Goal: Task Accomplishment & Management: Use online tool/utility

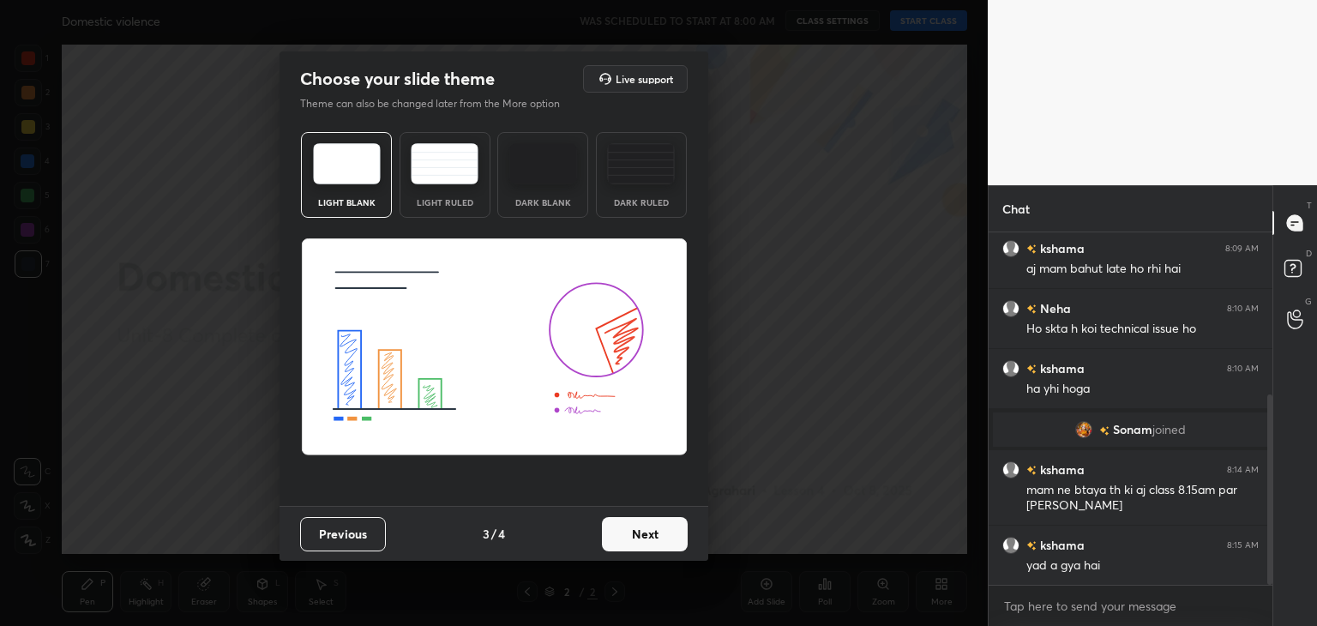
scroll to position [302, 0]
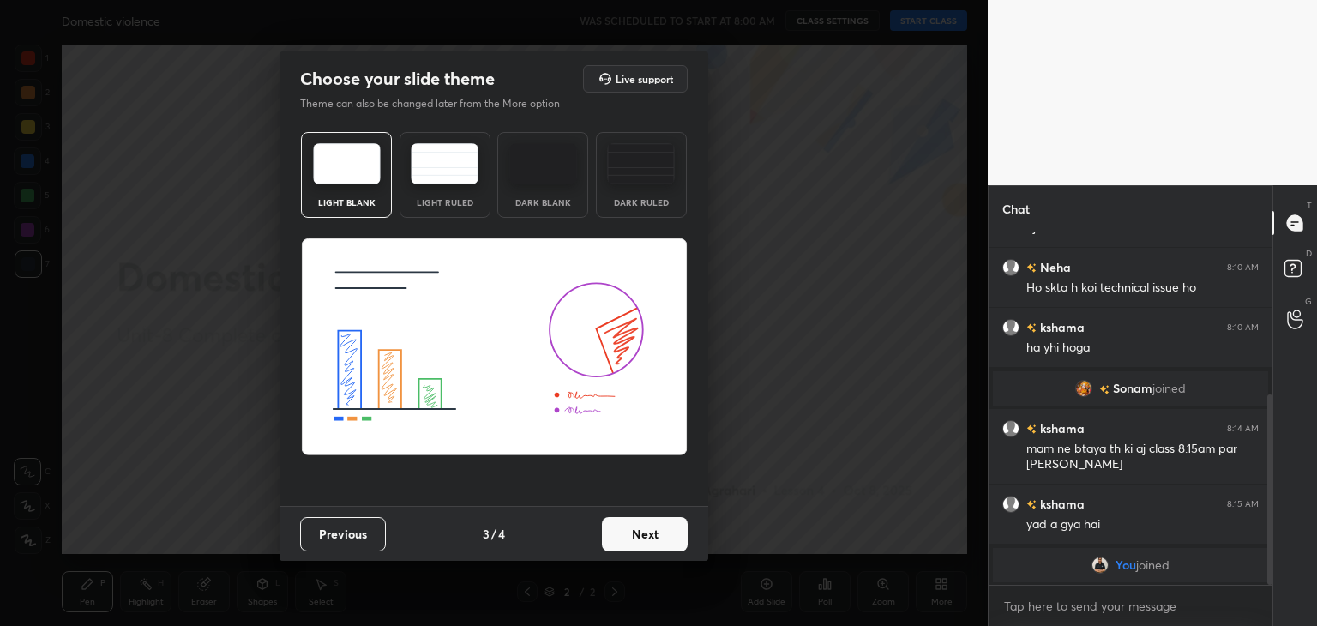
click at [655, 528] on button "Next" at bounding box center [645, 534] width 86 height 34
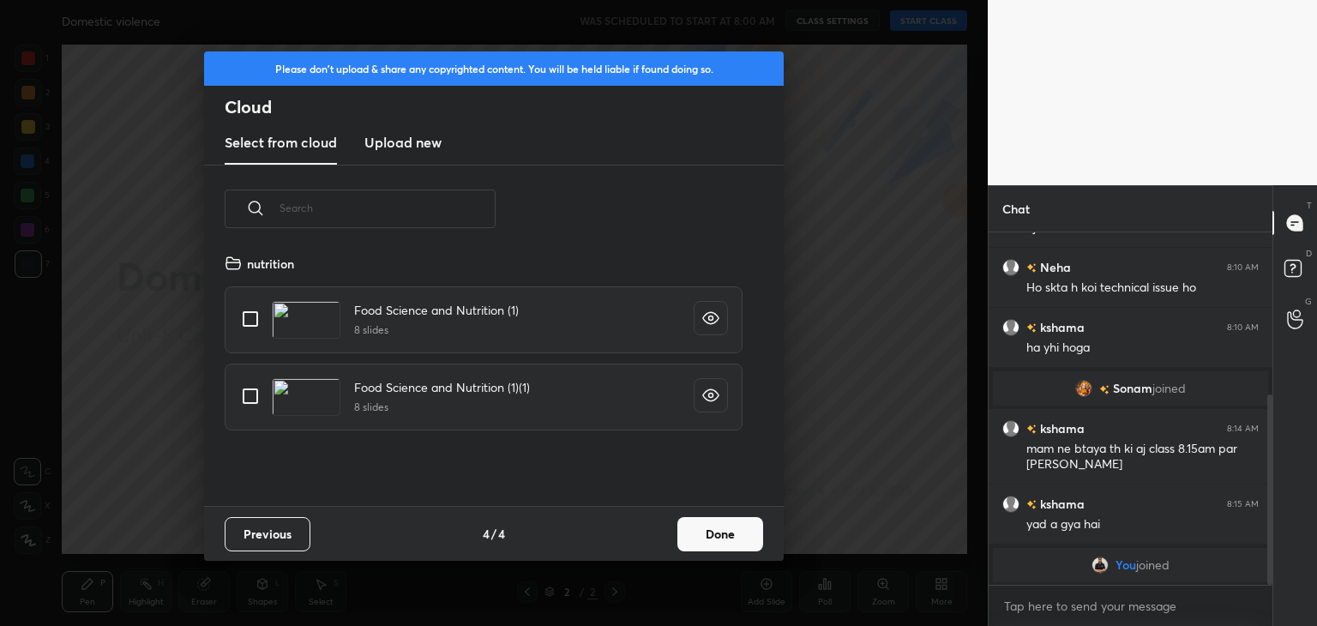
scroll to position [362, 0]
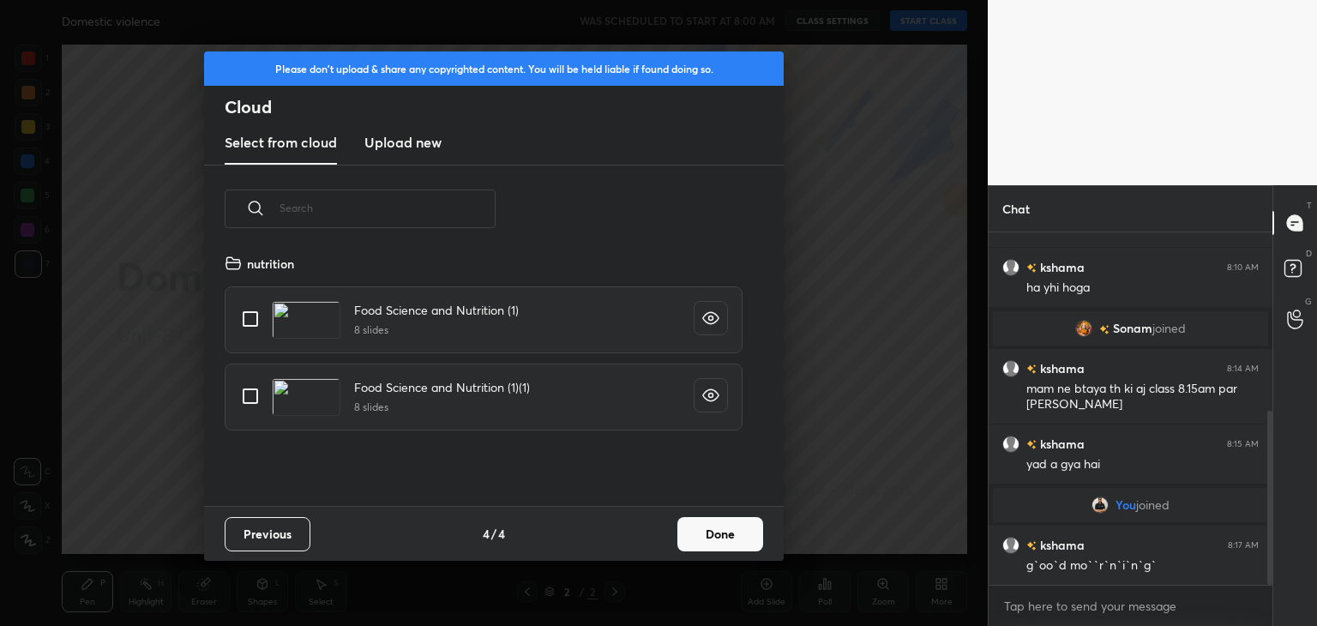
click at [735, 549] on button "Done" at bounding box center [720, 534] width 86 height 34
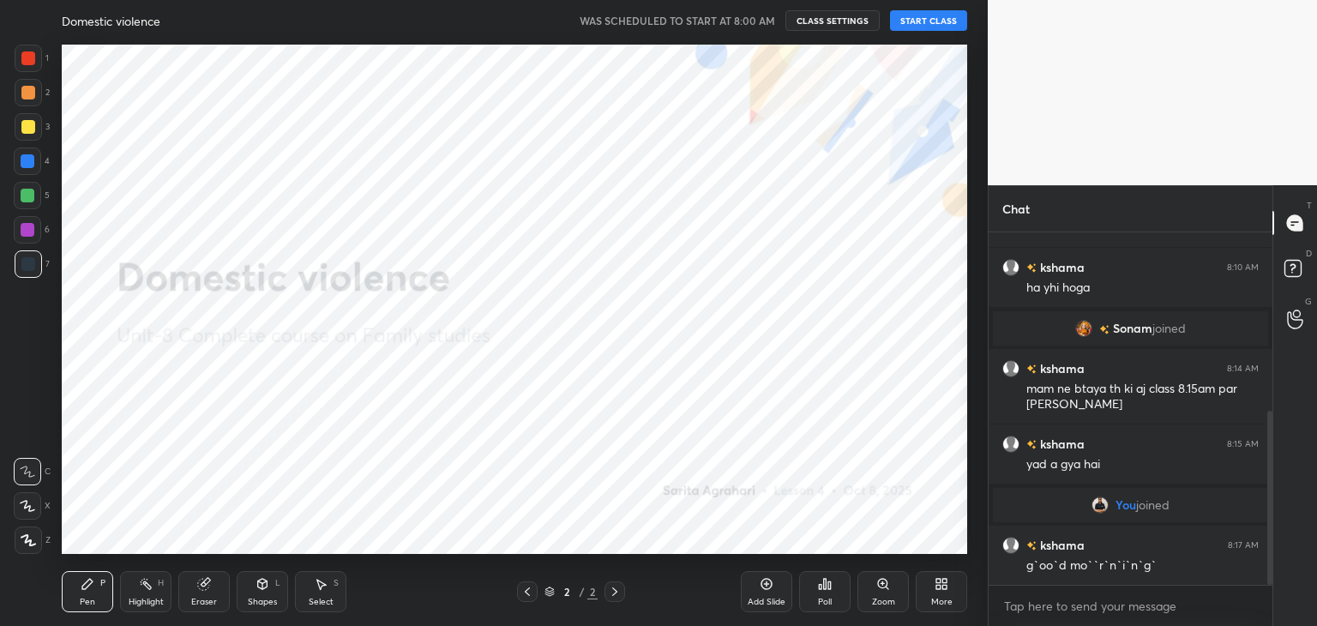
click at [620, 586] on icon at bounding box center [615, 592] width 14 height 14
click at [943, 594] on div "More" at bounding box center [940, 591] width 51 height 41
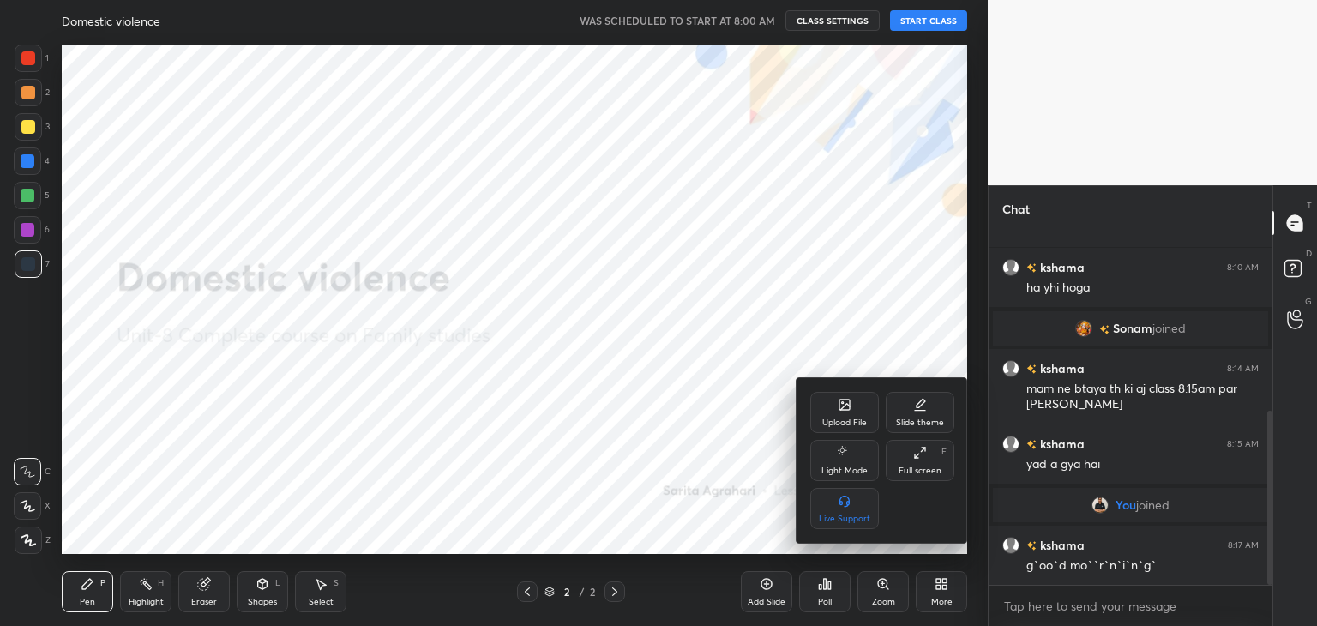
click at [853, 419] on div "Upload File" at bounding box center [844, 422] width 45 height 9
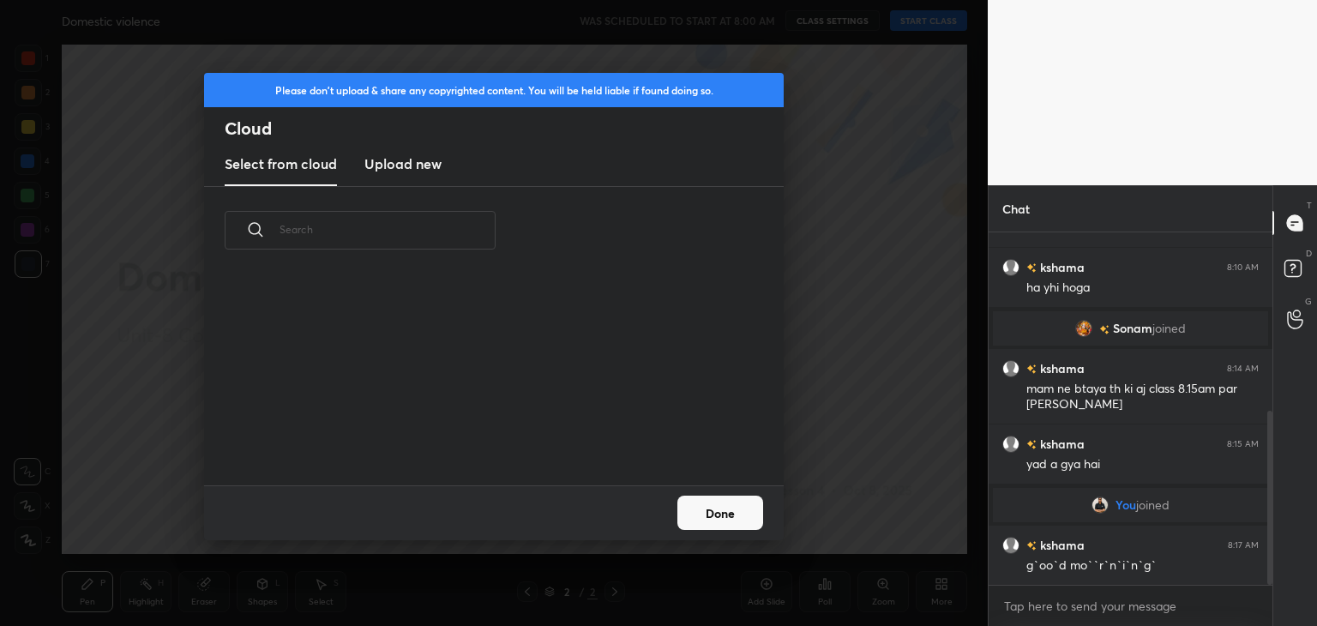
scroll to position [129, 550]
click at [415, 163] on h3 "Upload new" at bounding box center [402, 163] width 77 height 21
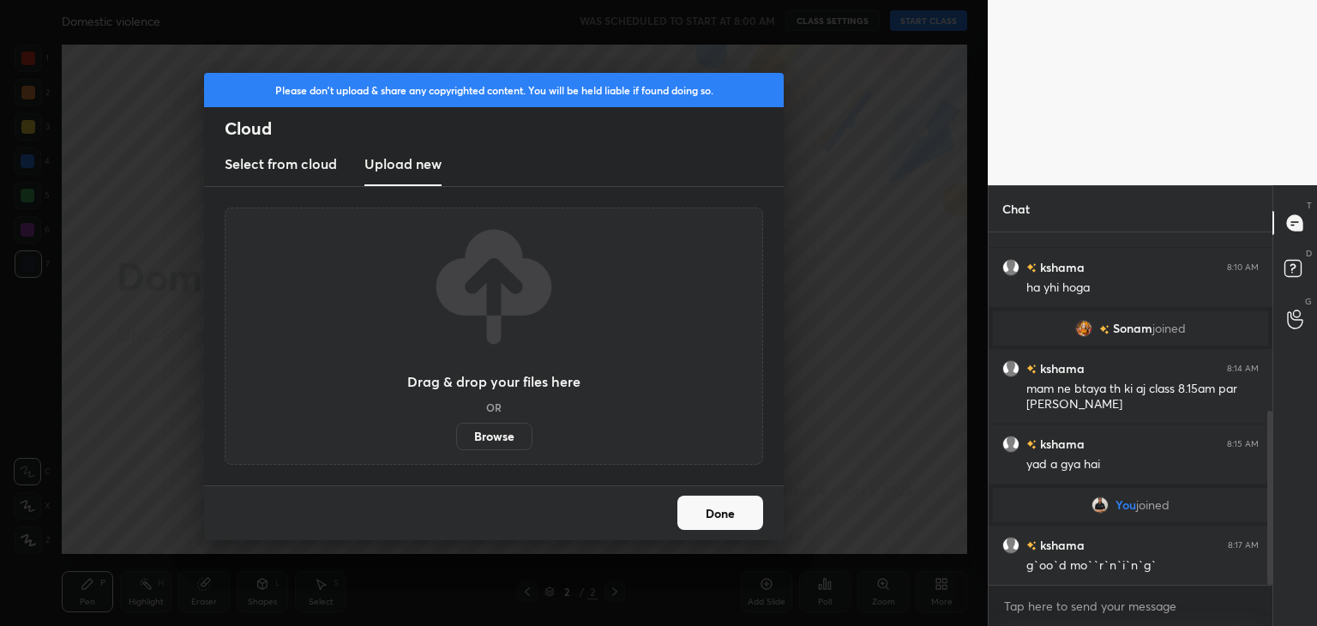
click at [501, 428] on label "Browse" at bounding box center [494, 436] width 76 height 27
click at [456, 428] on input "Browse" at bounding box center [456, 436] width 0 height 27
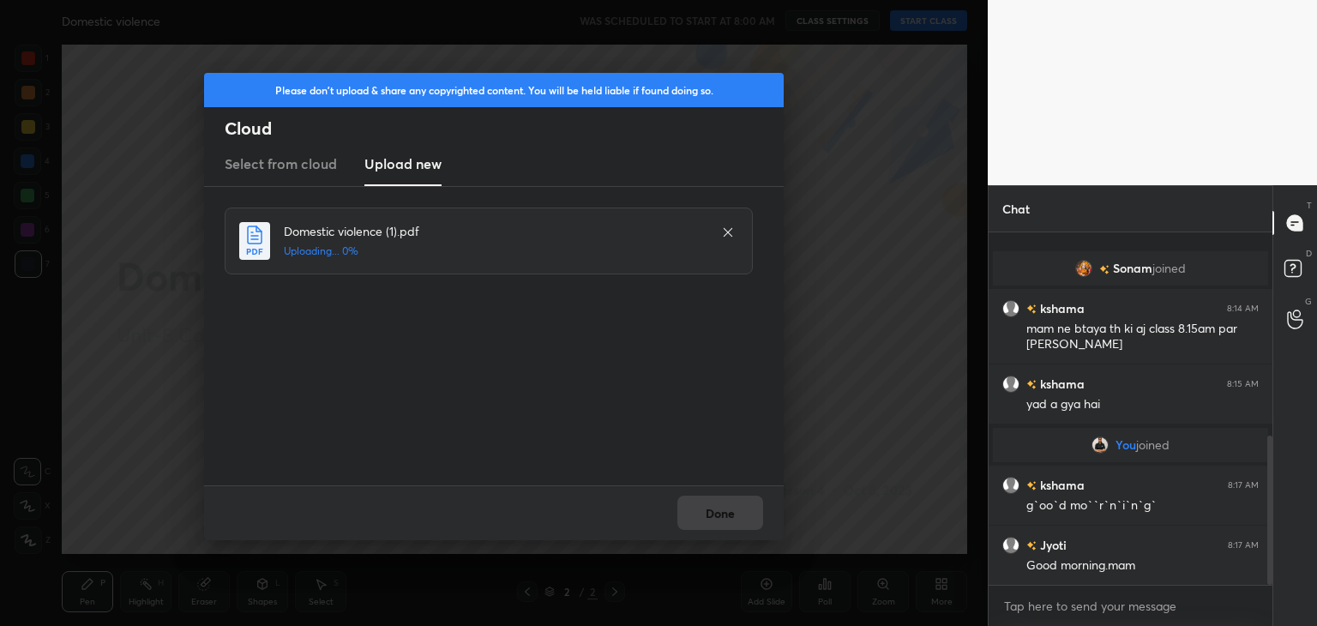
scroll to position [482, 0]
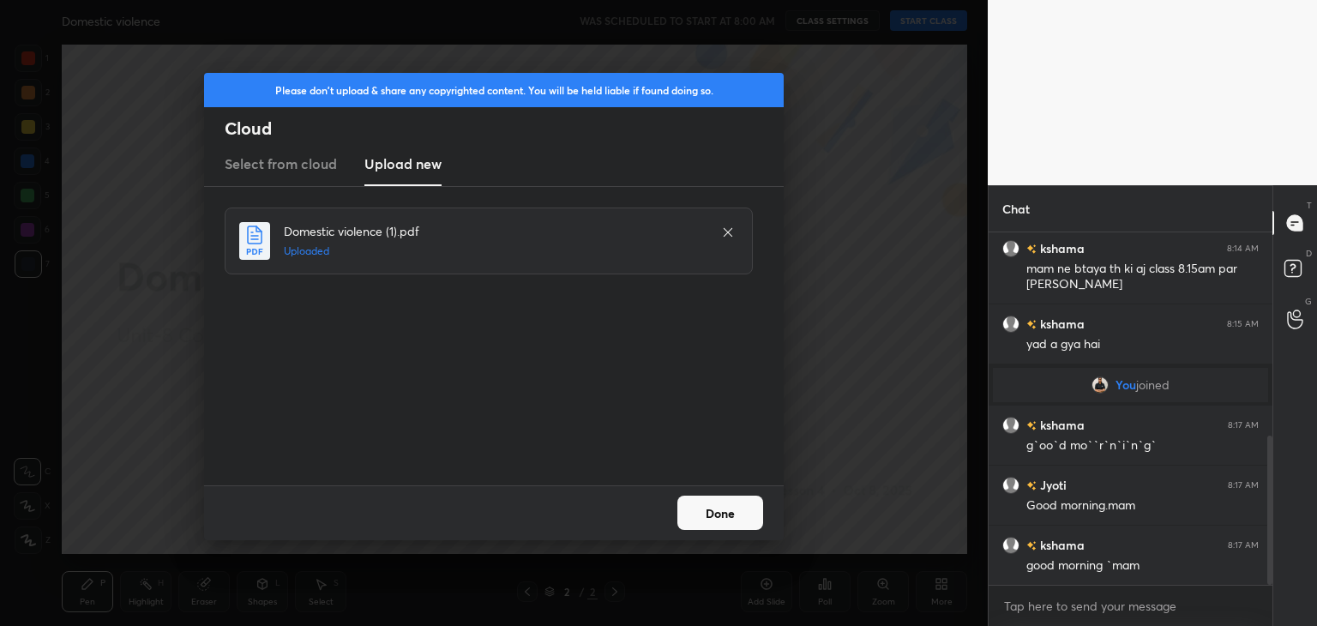
click at [729, 525] on button "Done" at bounding box center [720, 512] width 86 height 34
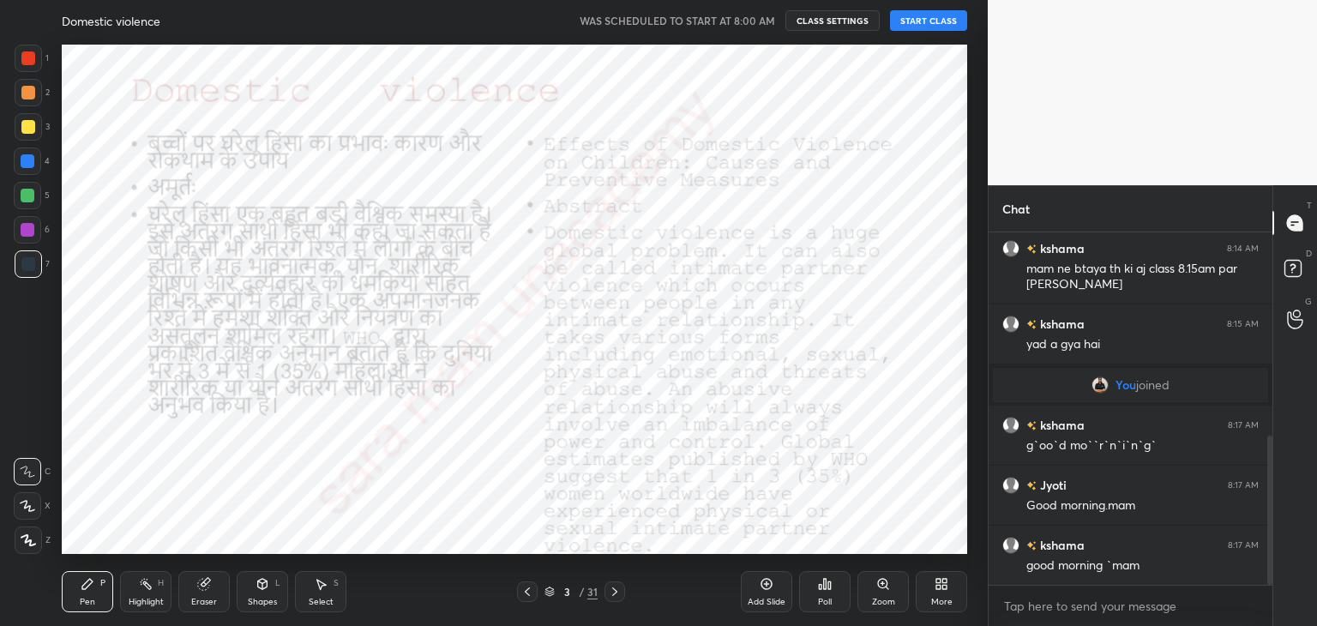
click at [609, 594] on icon at bounding box center [615, 592] width 14 height 14
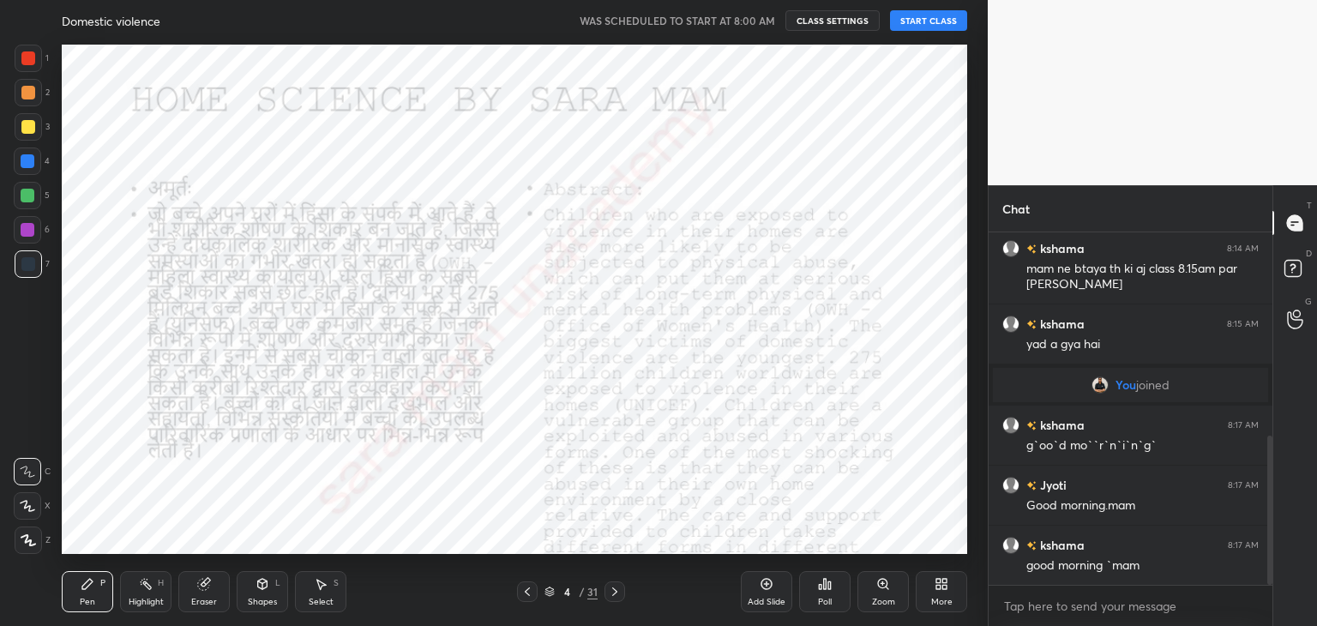
click at [524, 585] on icon at bounding box center [527, 592] width 14 height 14
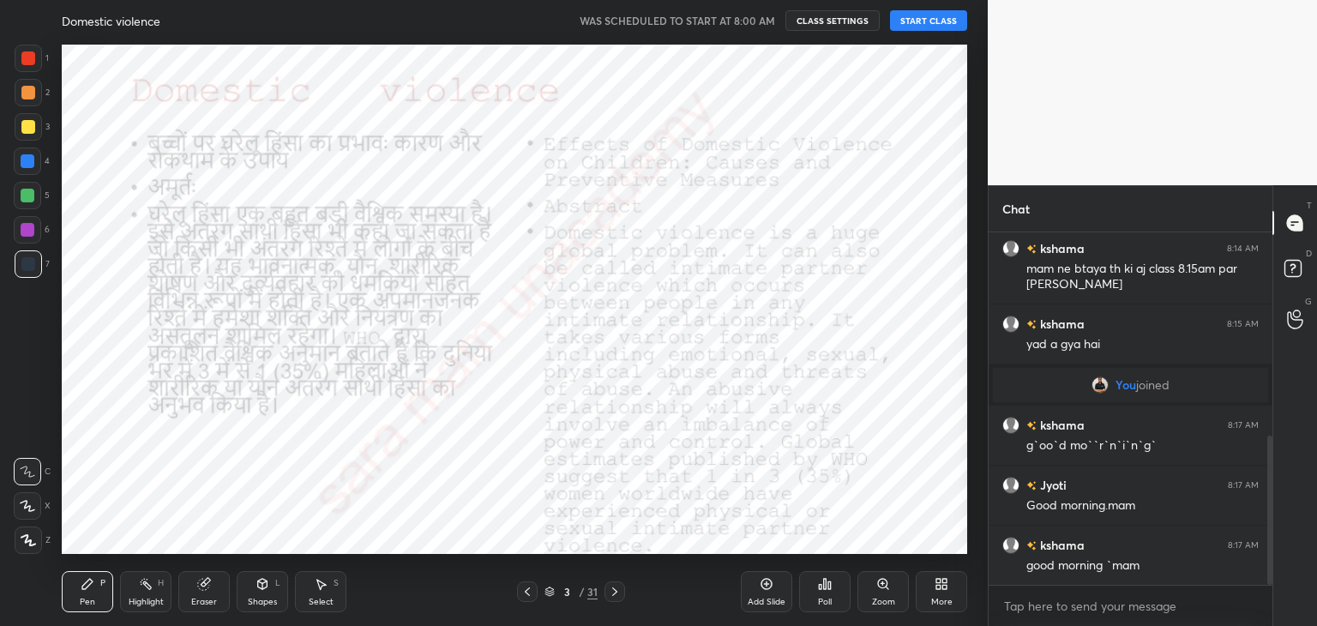
click at [595, 593] on div "31" at bounding box center [592, 591] width 10 height 15
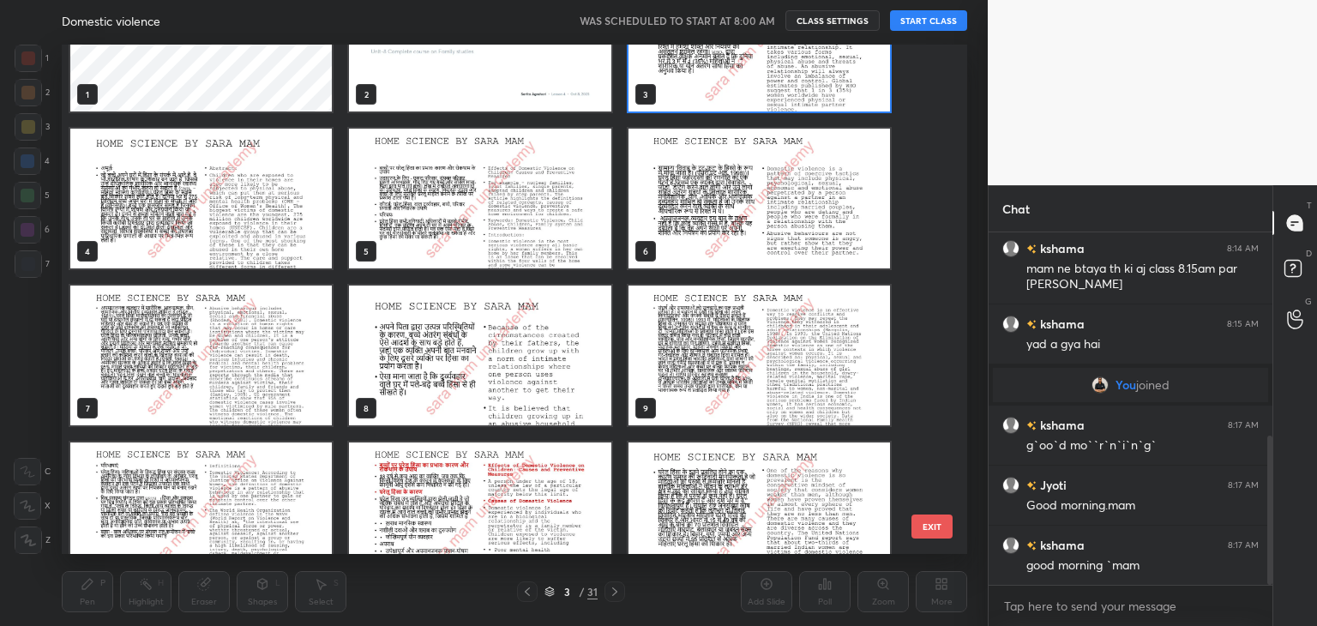
scroll to position [0, 0]
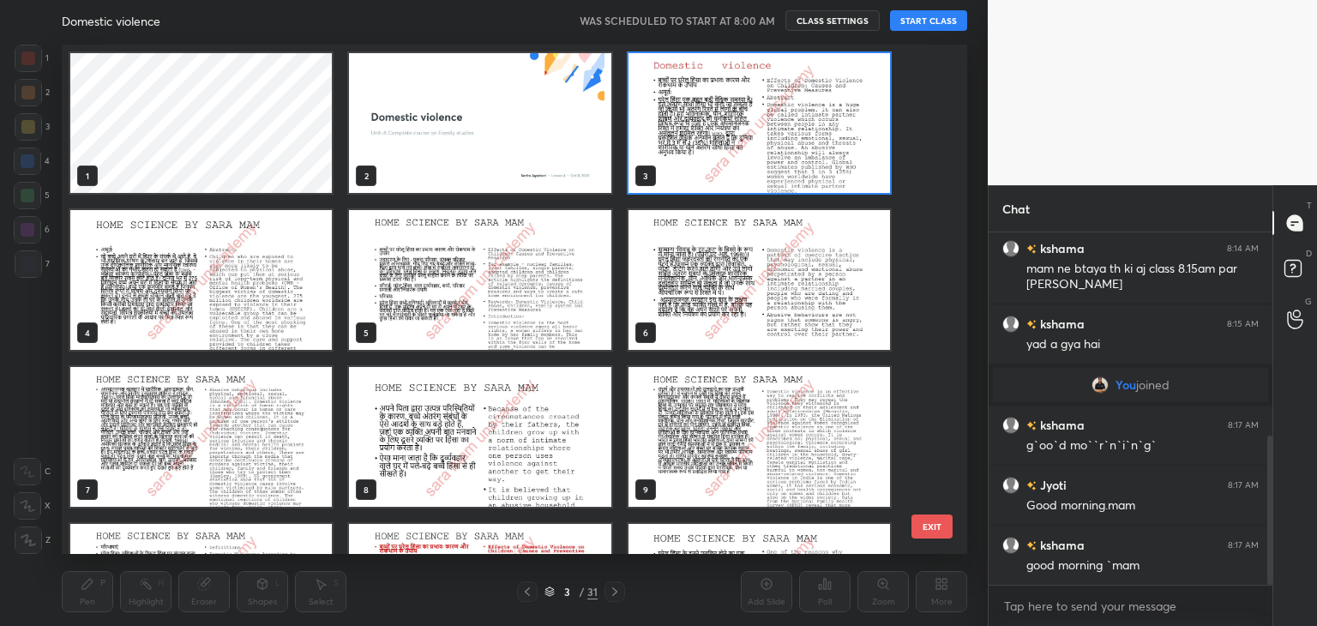
click at [578, 132] on img "grid" at bounding box center [479, 123] width 261 height 140
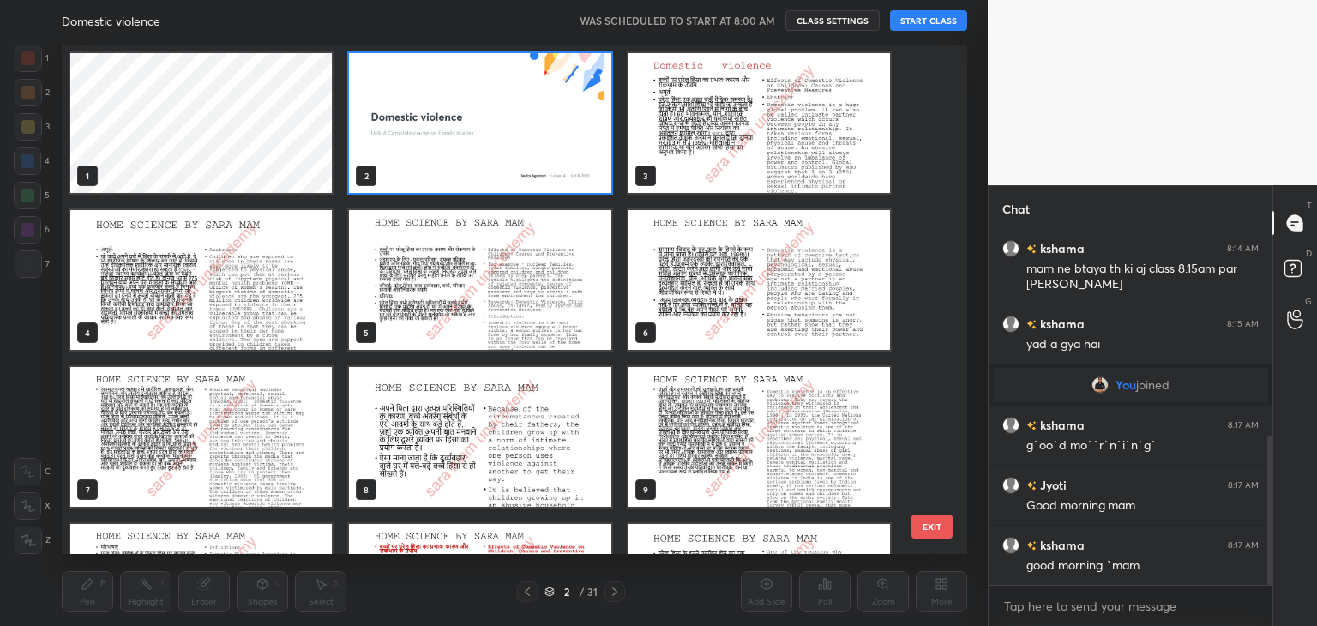
click at [540, 178] on img "grid" at bounding box center [479, 123] width 261 height 140
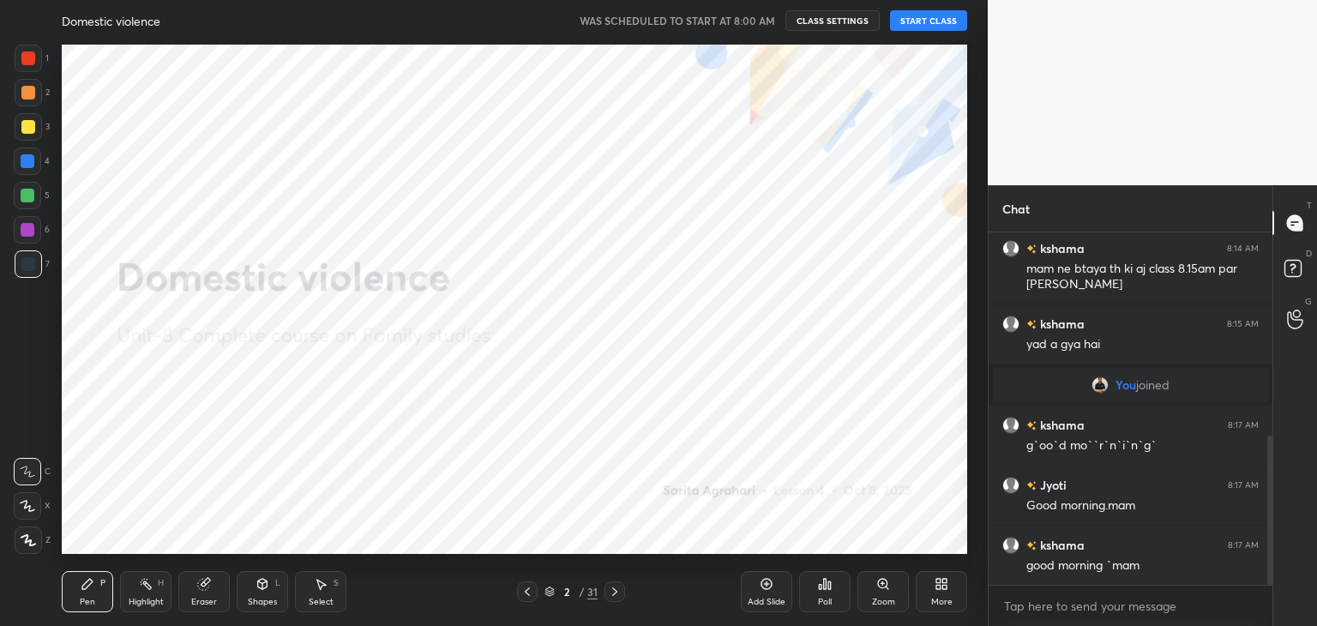
click at [540, 178] on img "grid" at bounding box center [479, 123] width 261 height 140
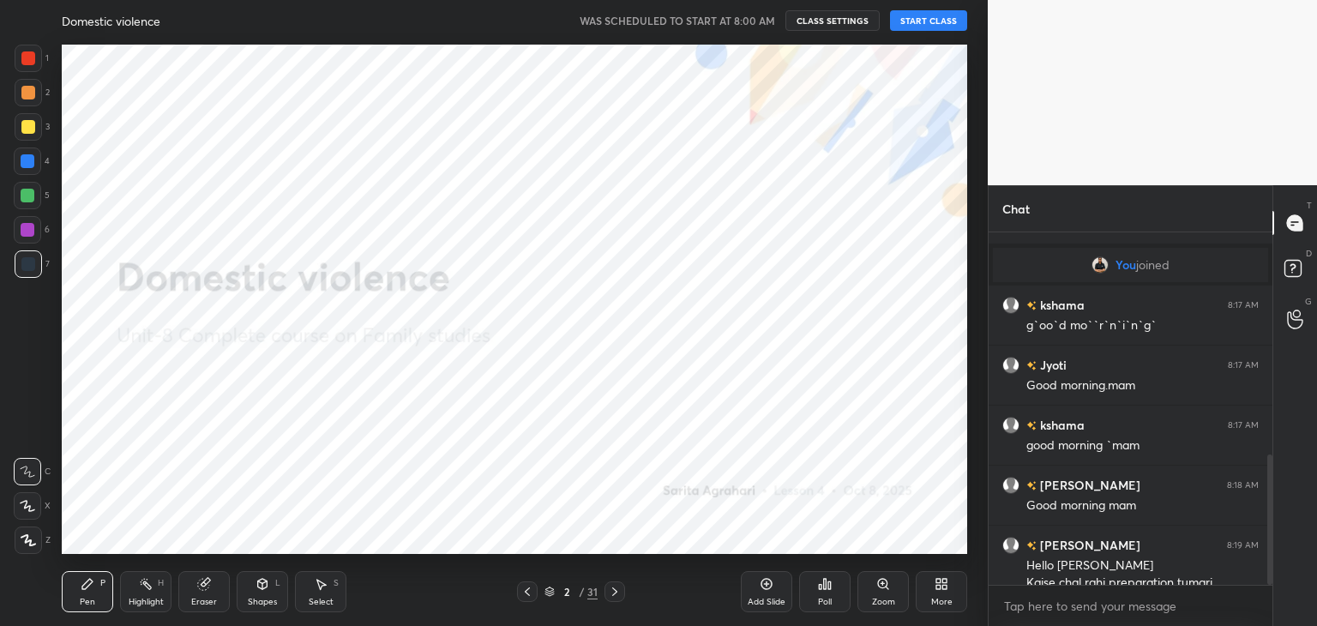
scroll to position [619, 0]
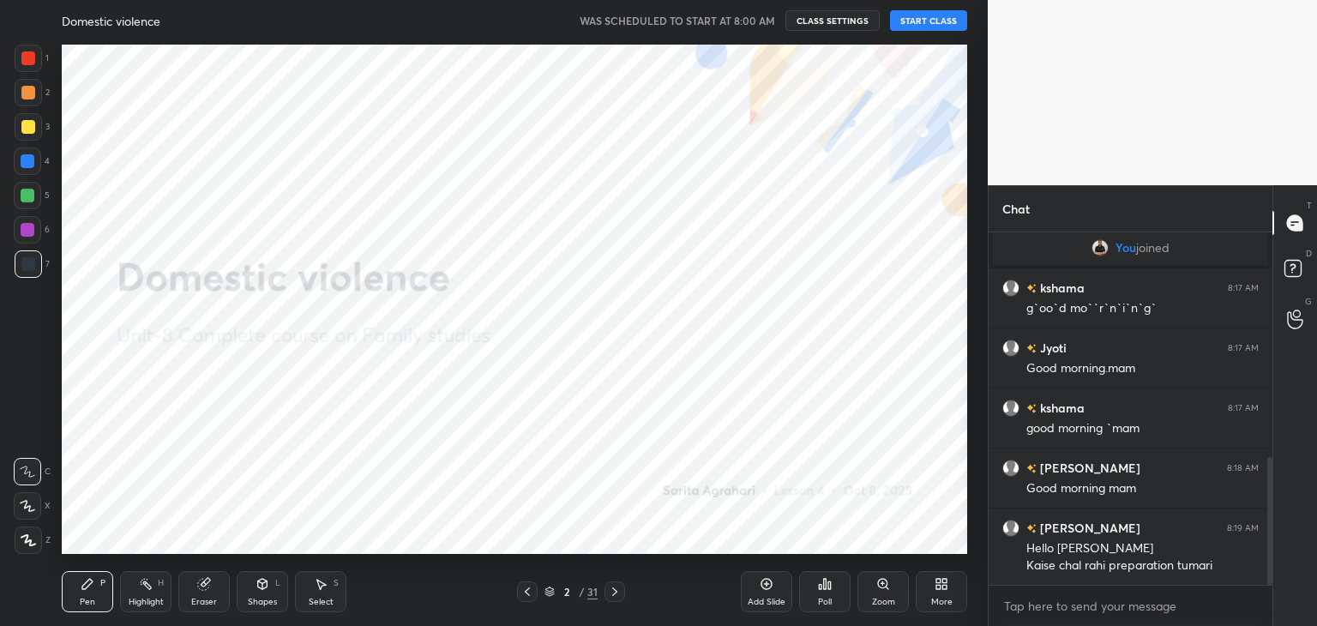
click at [922, 26] on button "START CLASS" at bounding box center [928, 20] width 77 height 21
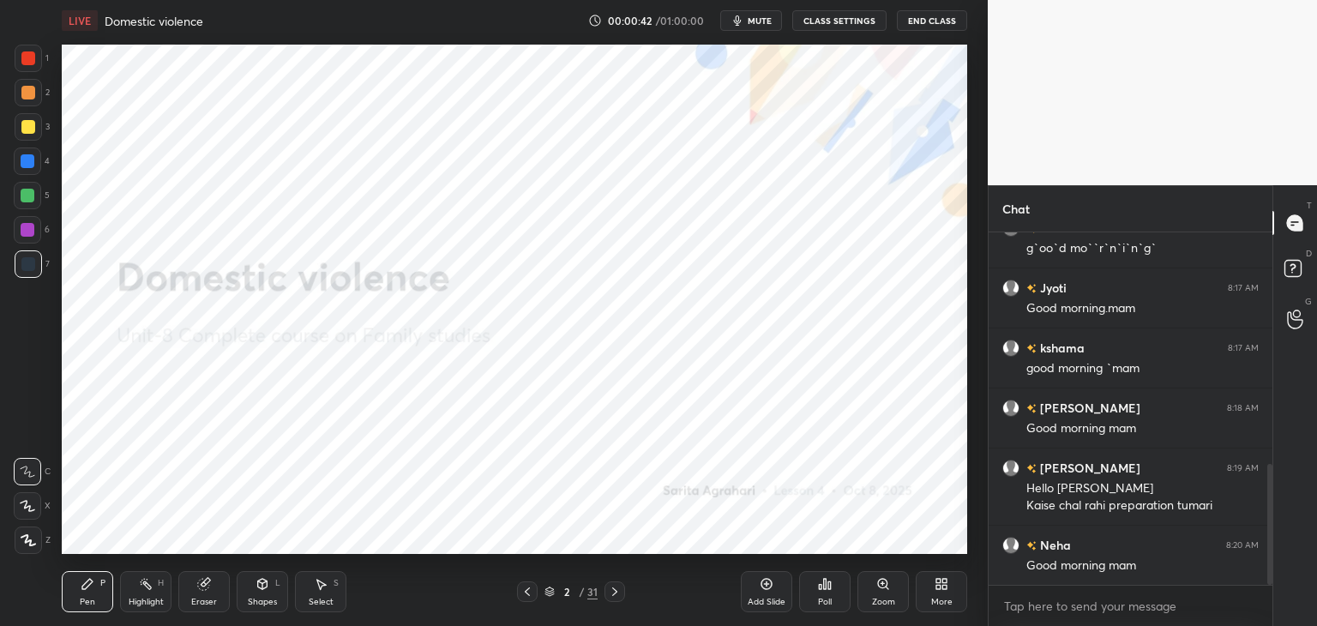
scroll to position [739, 0]
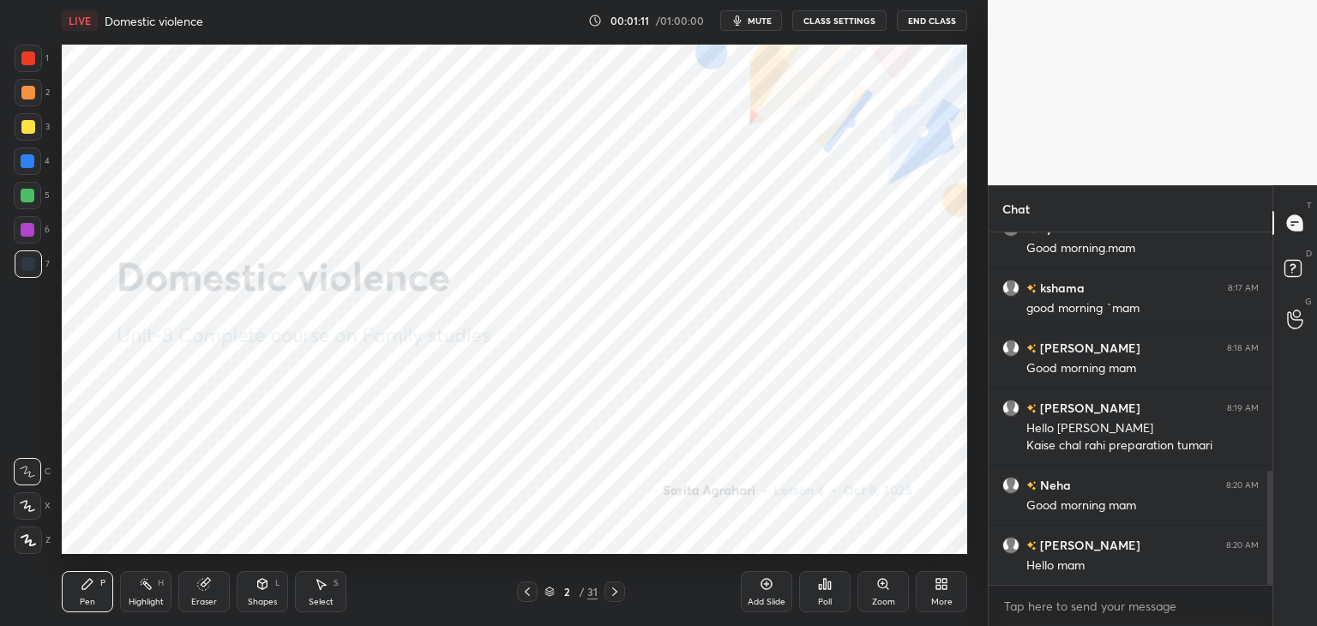
drag, startPoint x: 1272, startPoint y: 489, endPoint x: 1281, endPoint y: 519, distance: 31.2
click at [1281, 519] on div "T Messages (T) D Doubts (D) G Raise Hand (G)" at bounding box center [1294, 405] width 45 height 441
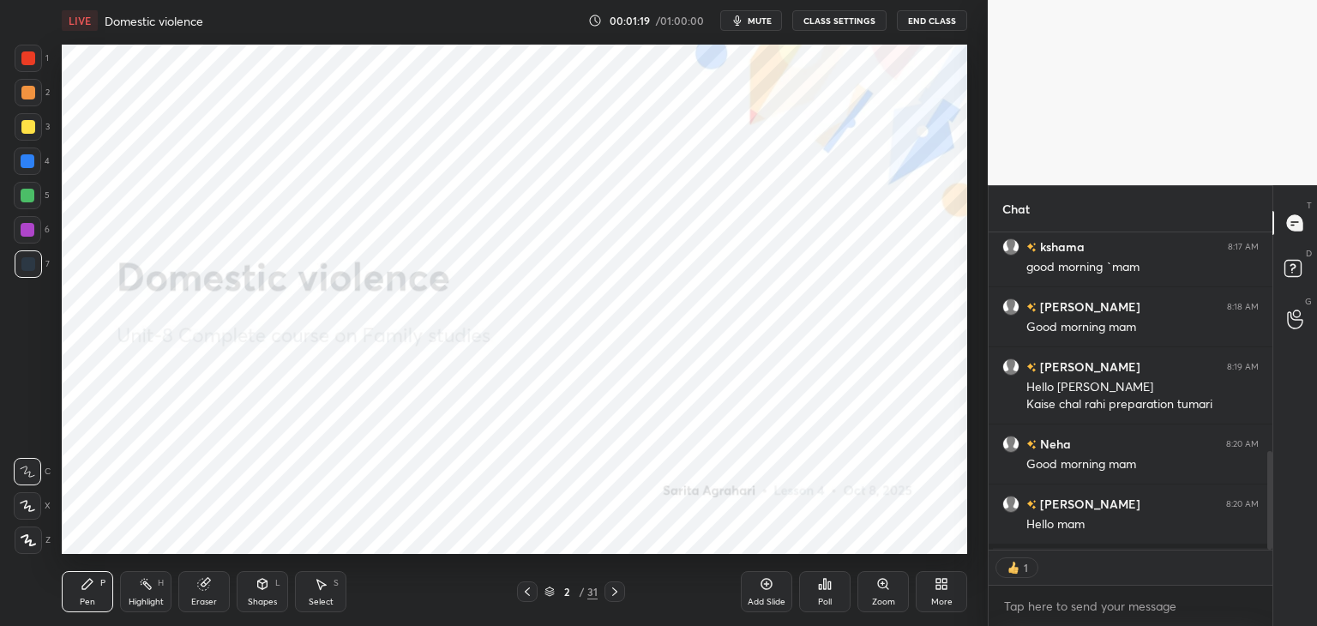
scroll to position [6, 5]
click at [33, 544] on icon at bounding box center [28, 540] width 14 height 10
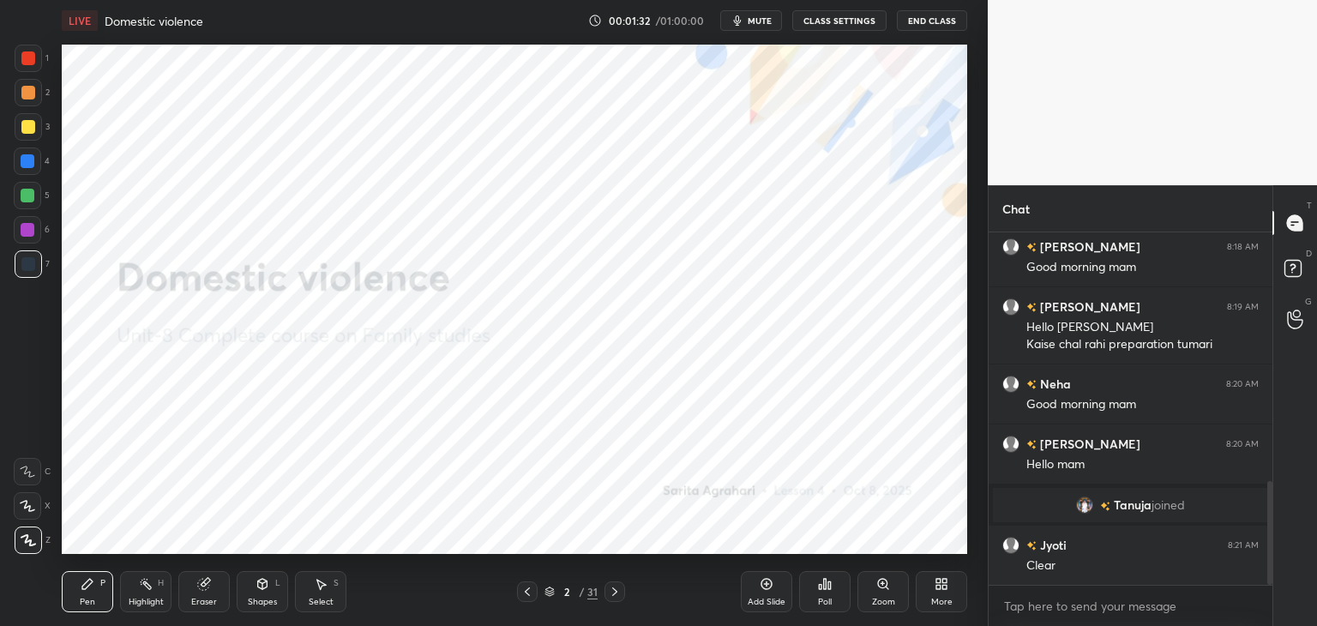
scroll to position [850, 0]
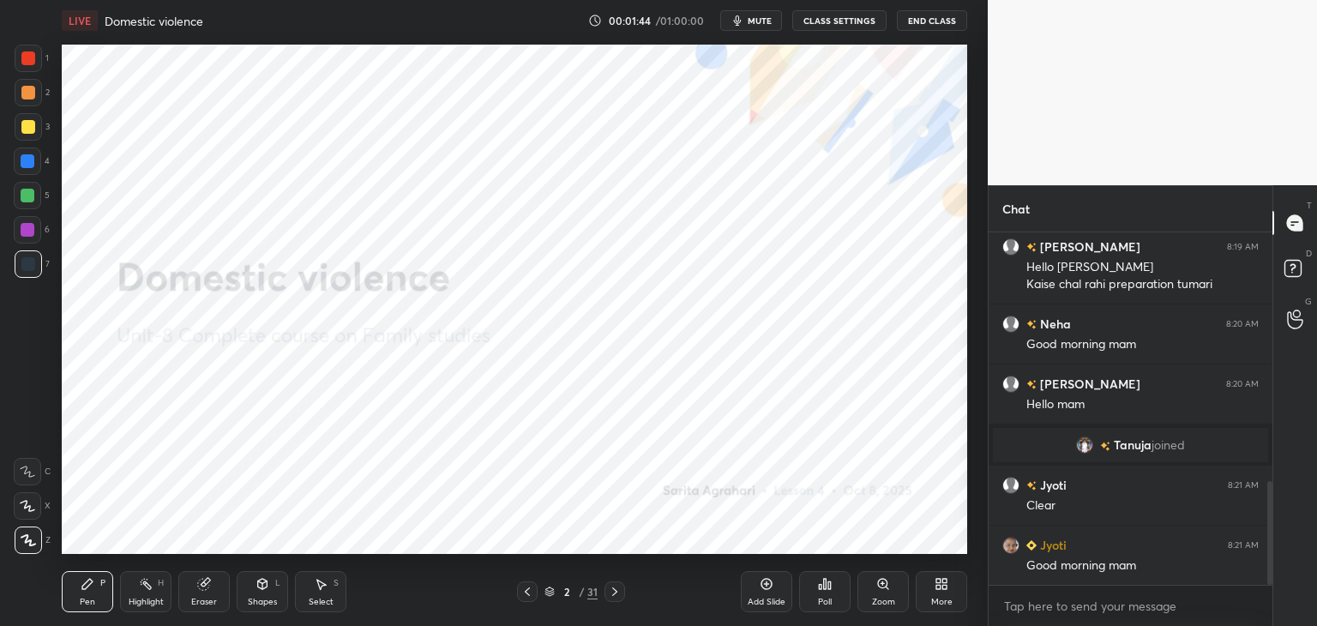
click at [618, 591] on icon at bounding box center [615, 592] width 14 height 14
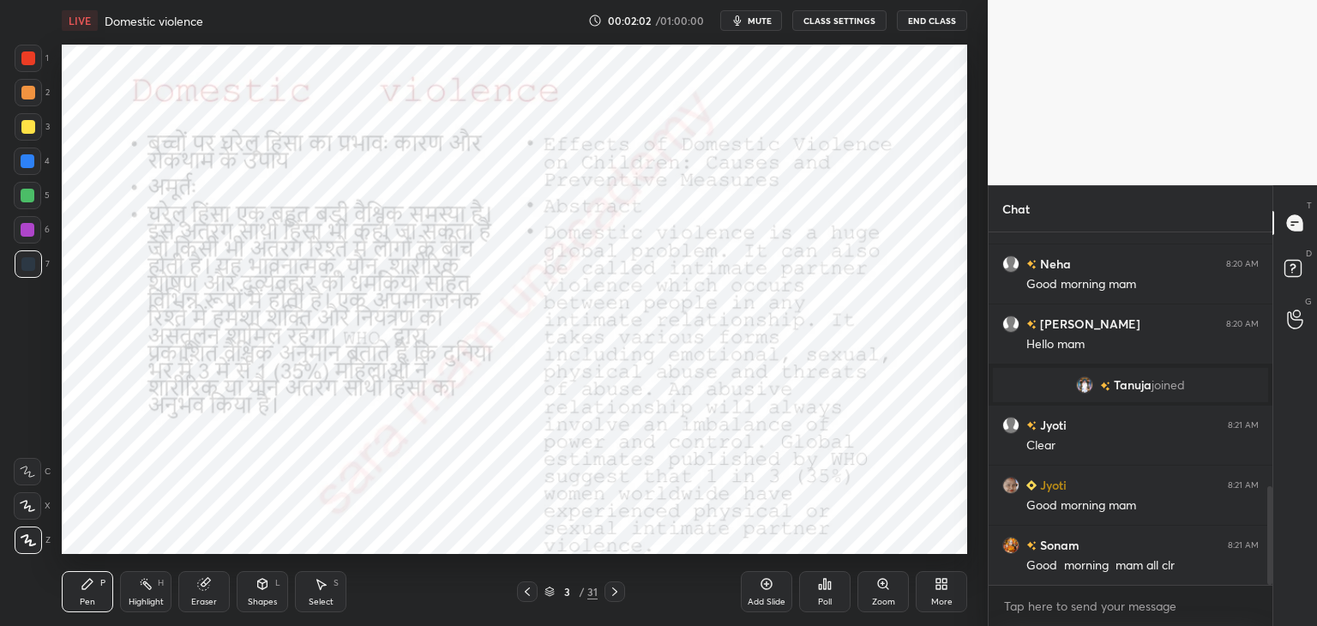
scroll to position [986, 0]
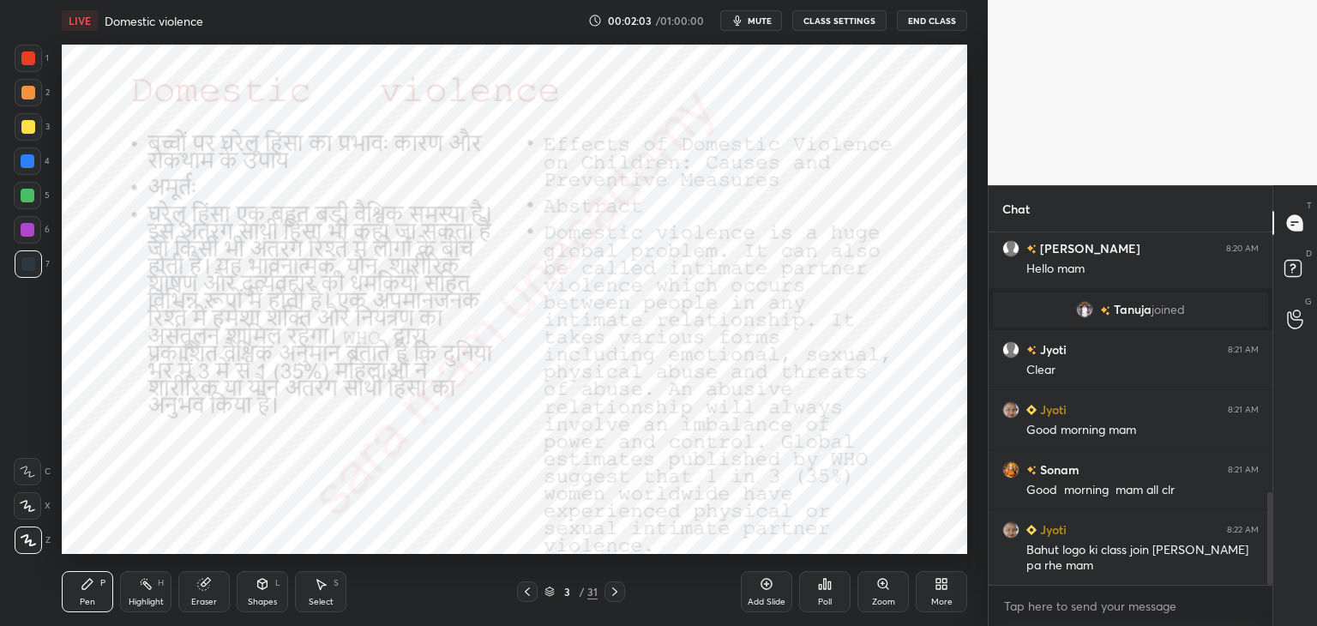
click at [86, 585] on icon at bounding box center [87, 584] width 10 height 10
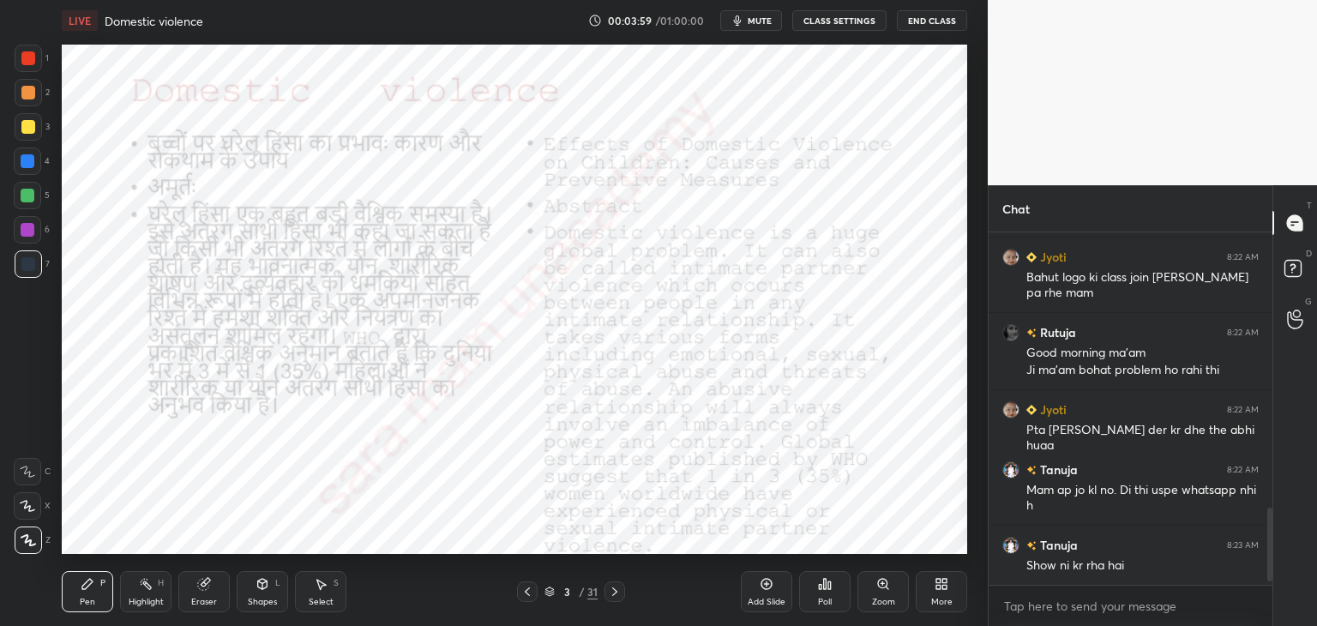
scroll to position [1334, 0]
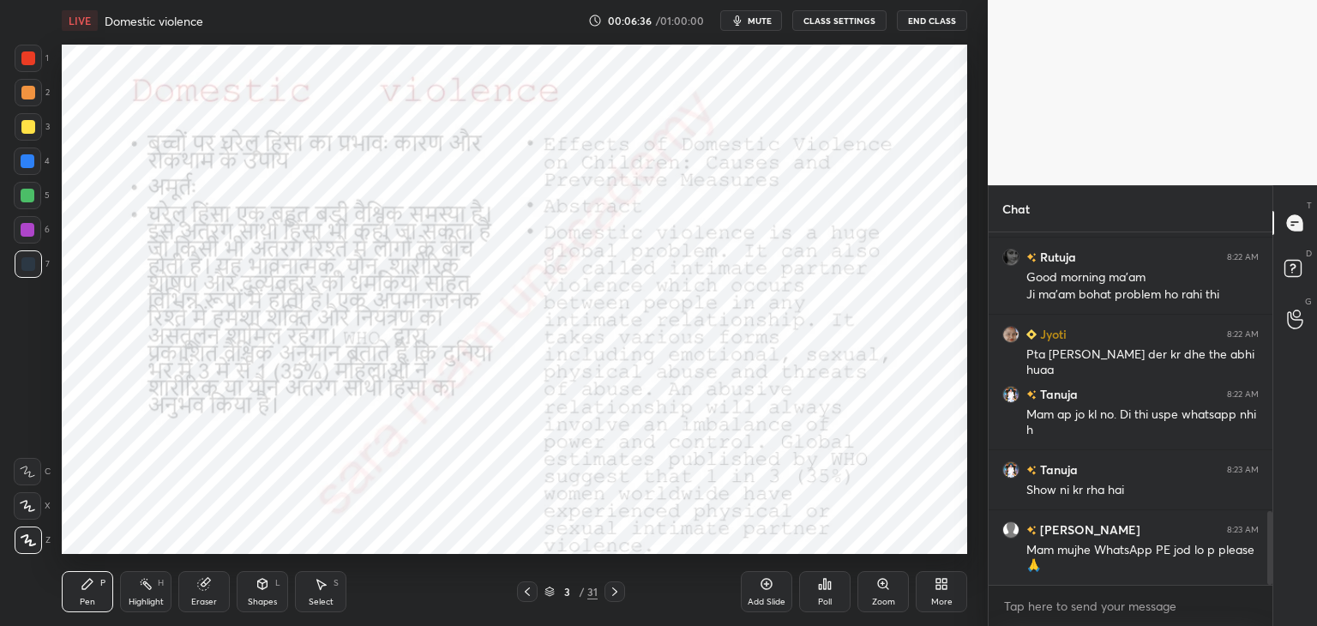
click at [607, 591] on div at bounding box center [614, 591] width 21 height 21
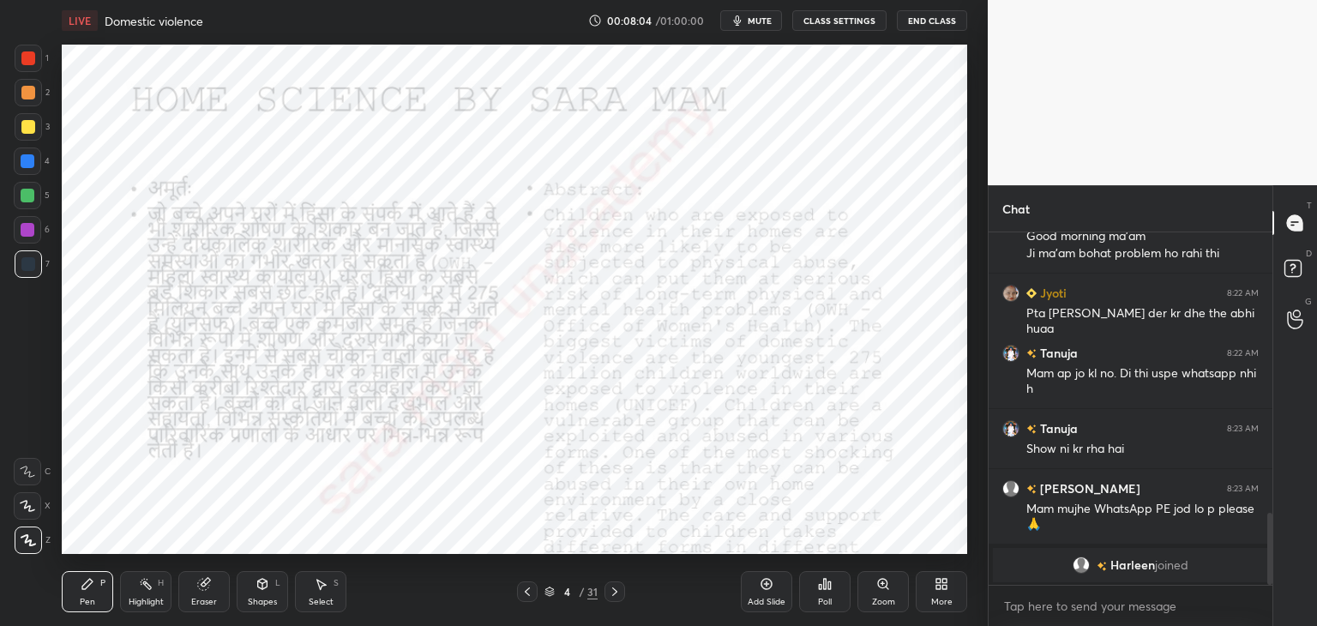
scroll to position [1396, 0]
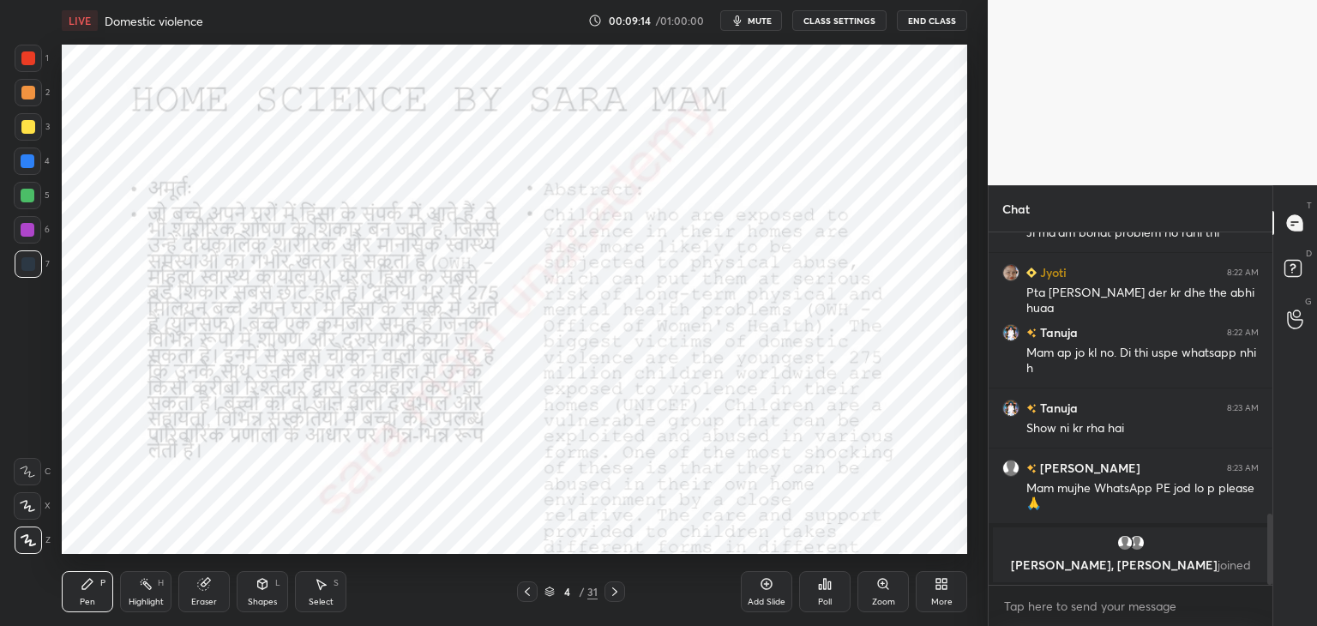
click at [615, 583] on div at bounding box center [614, 591] width 21 height 21
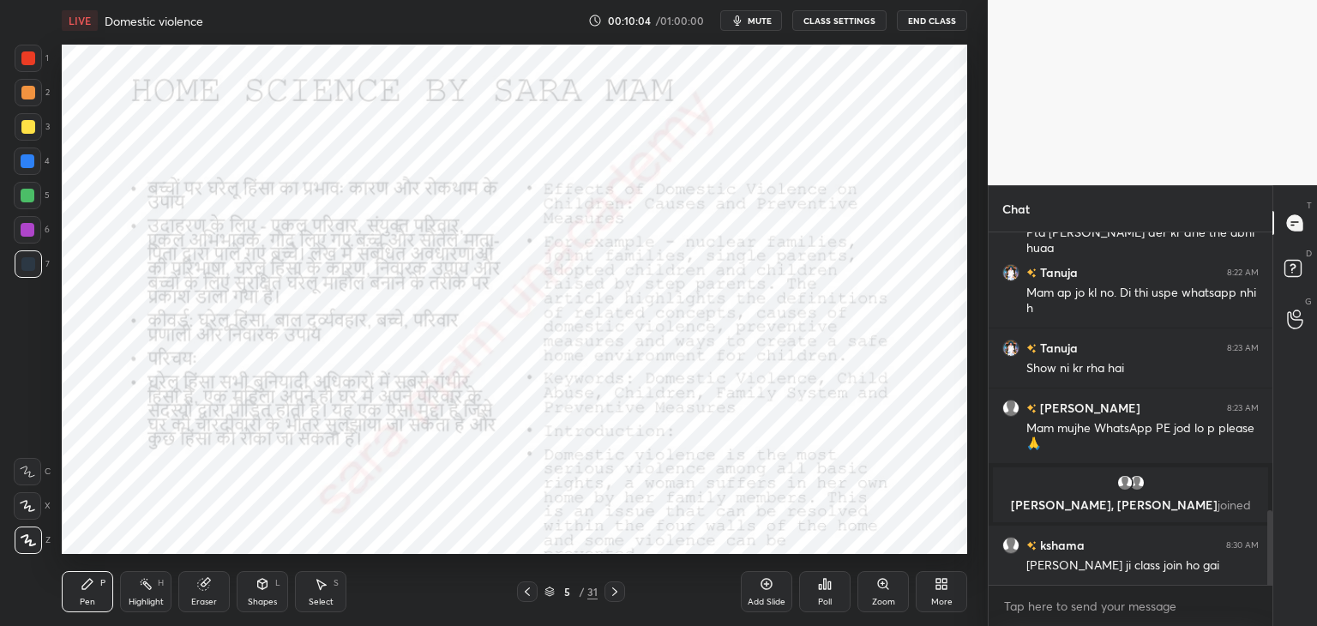
scroll to position [1305, 0]
click at [614, 584] on div at bounding box center [614, 591] width 21 height 21
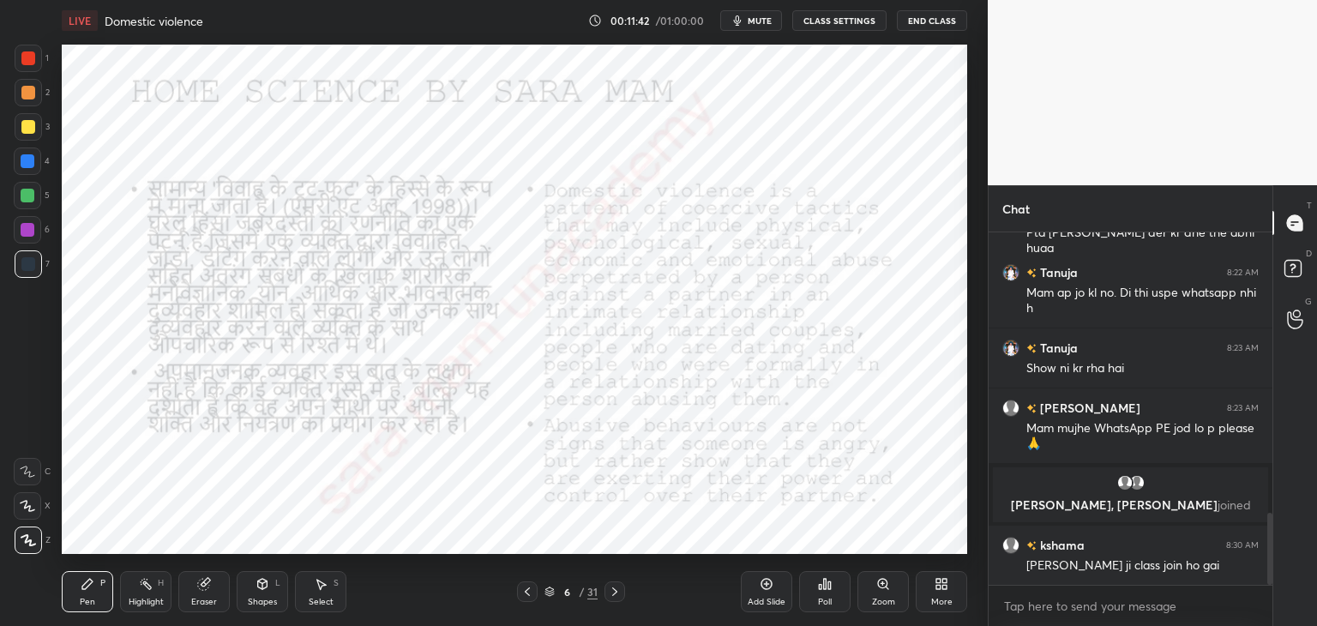
scroll to position [1365, 0]
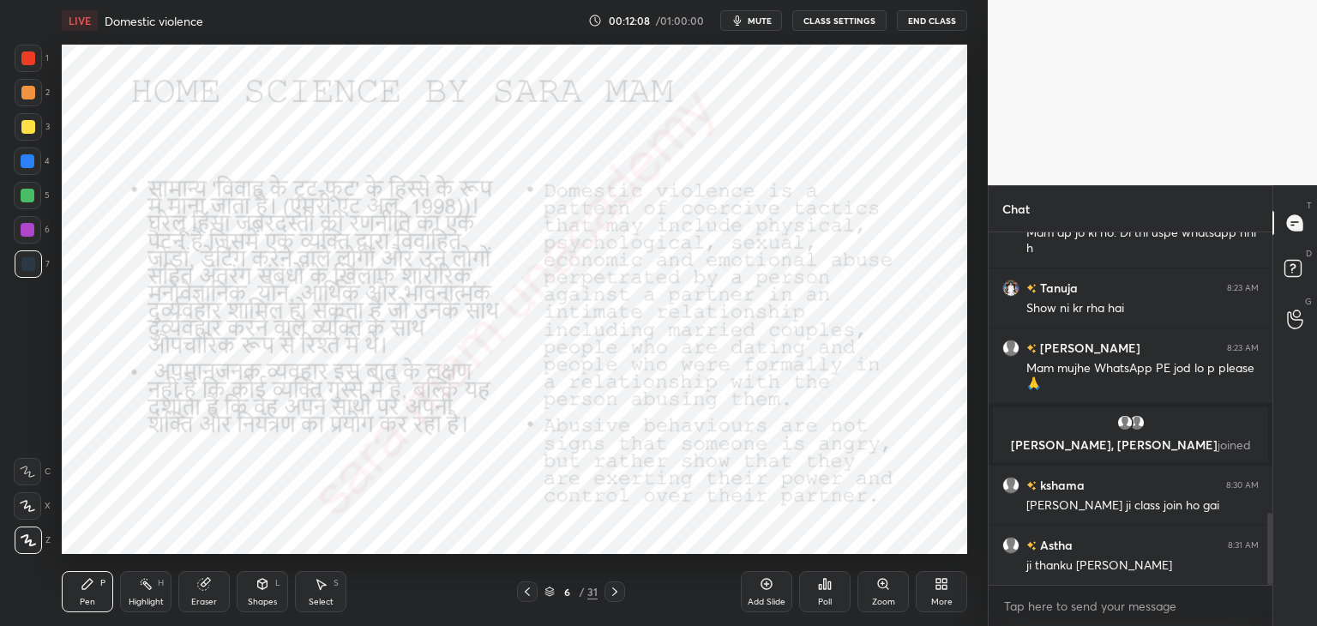
click at [616, 587] on icon at bounding box center [615, 592] width 14 height 14
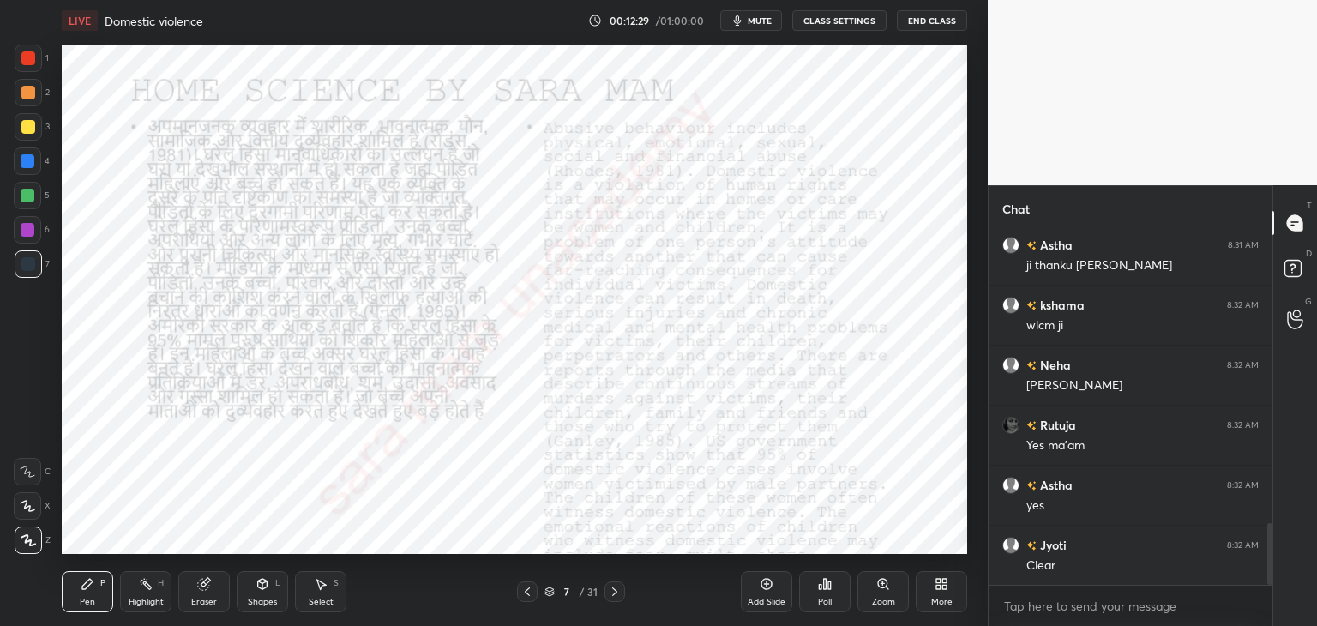
scroll to position [1725, 0]
click at [611, 594] on icon at bounding box center [615, 592] width 14 height 14
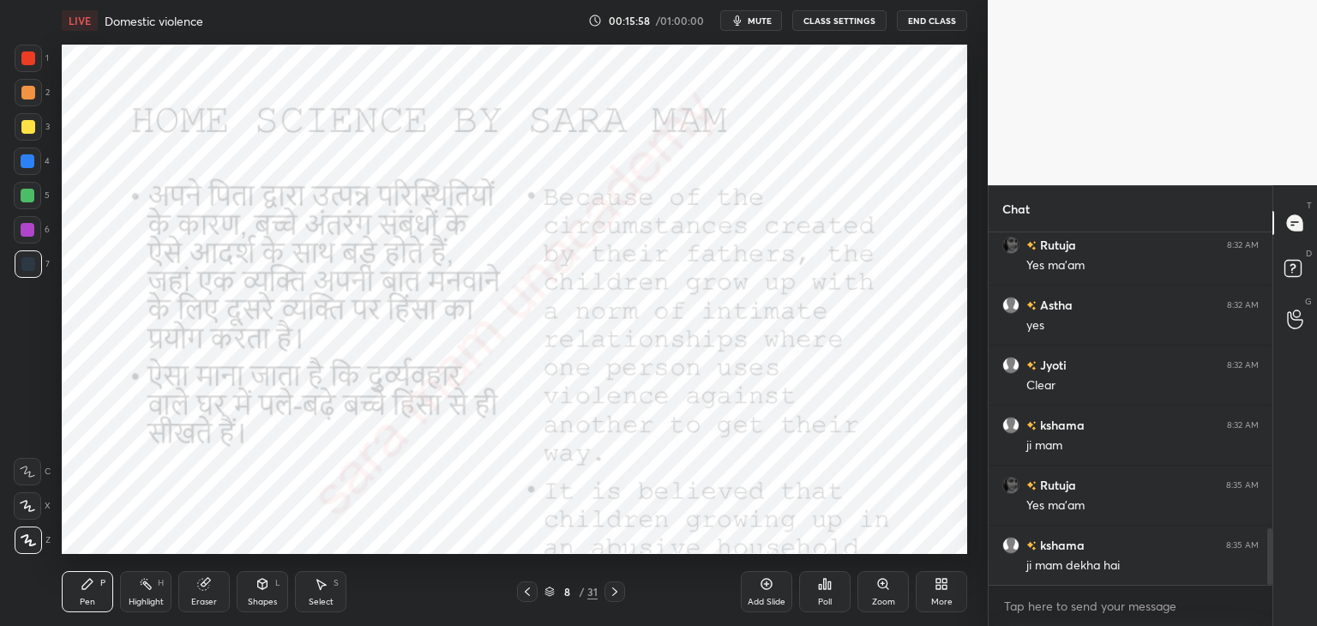
scroll to position [1905, 0]
click at [609, 594] on icon at bounding box center [615, 592] width 14 height 14
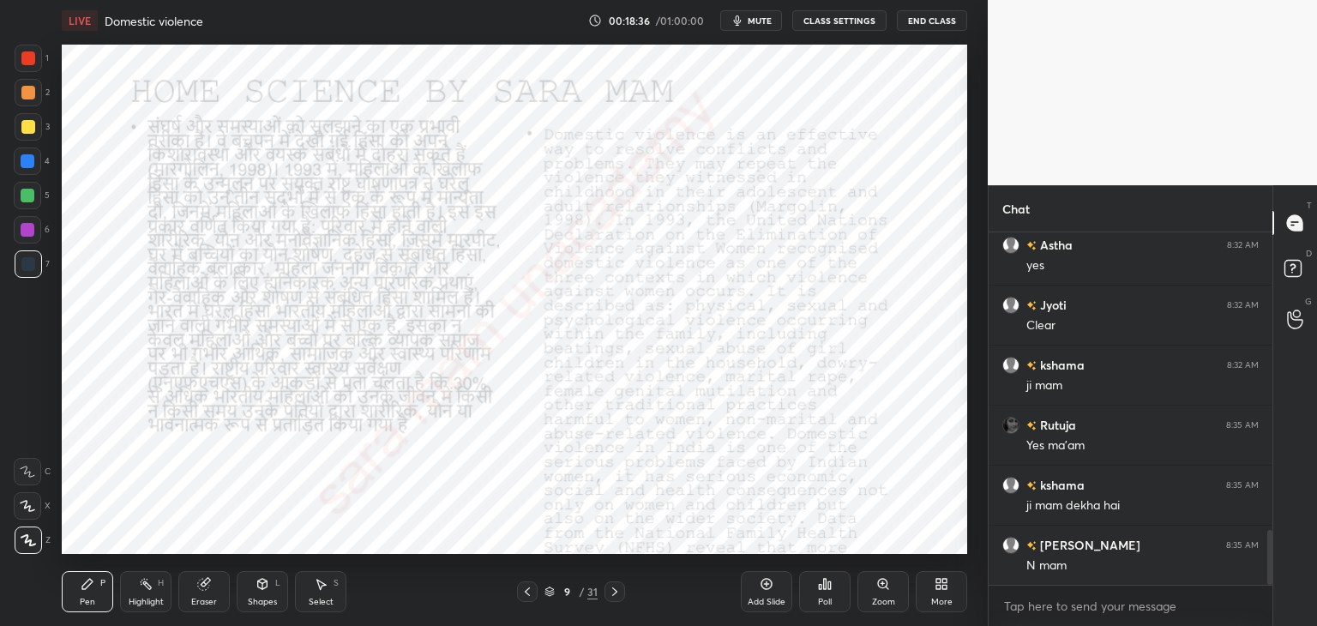
click at [621, 591] on icon at bounding box center [615, 592] width 14 height 14
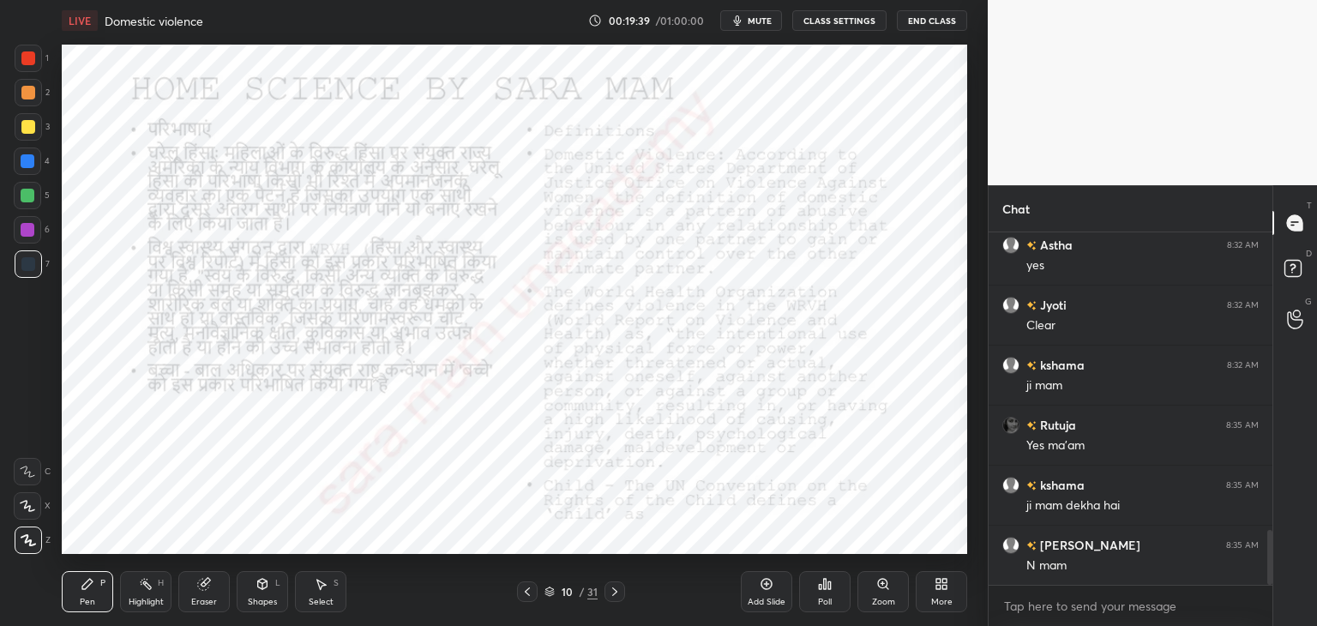
click at [614, 591] on icon at bounding box center [615, 592] width 14 height 14
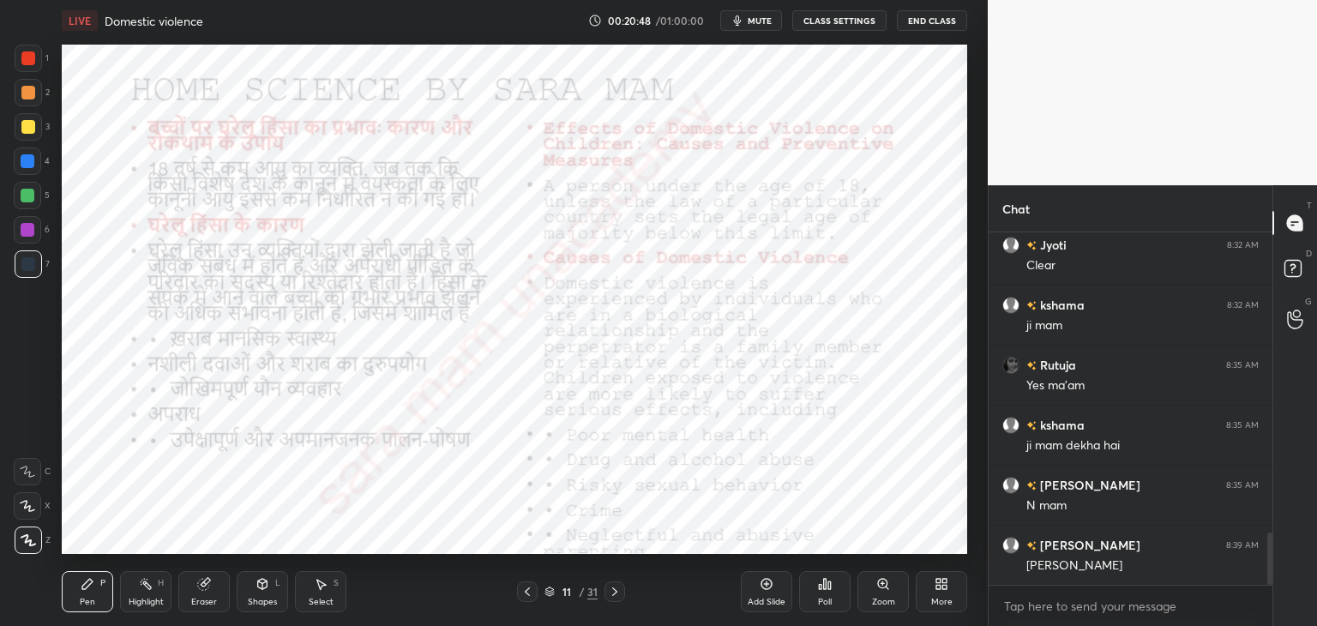
scroll to position [2025, 0]
click at [615, 591] on icon at bounding box center [615, 592] width 14 height 14
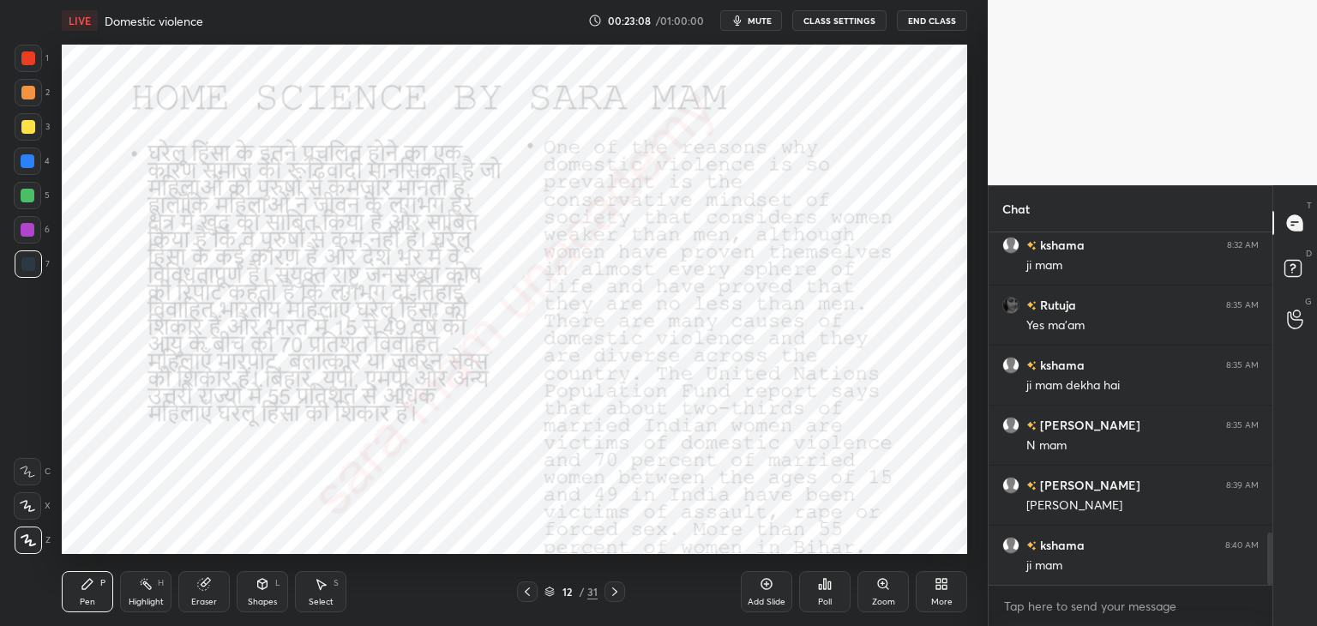
click at [614, 585] on icon at bounding box center [615, 592] width 14 height 14
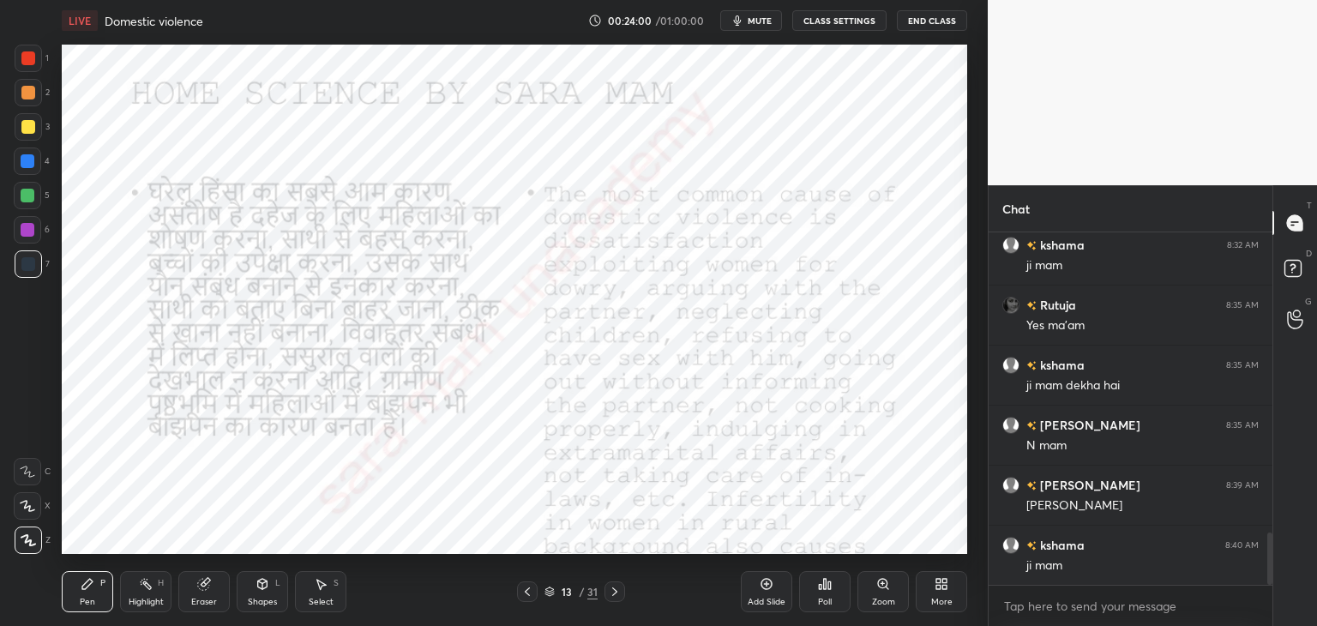
click at [619, 594] on icon at bounding box center [615, 592] width 14 height 14
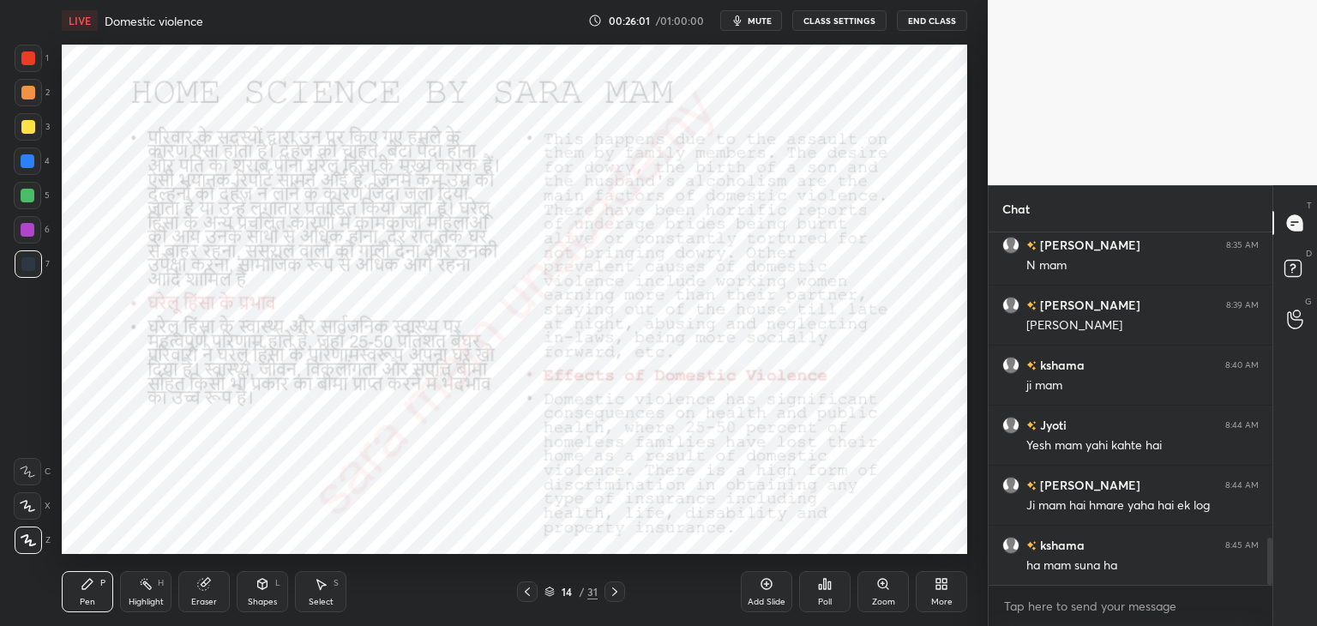
scroll to position [2265, 0]
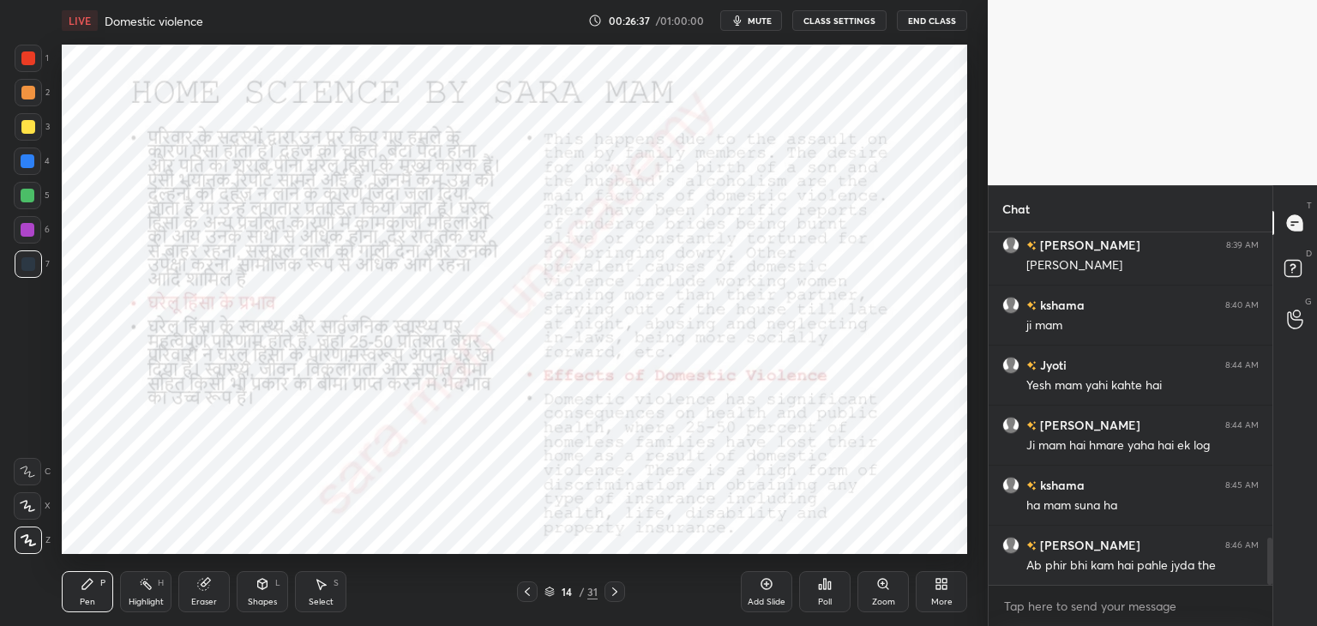
click at [619, 597] on icon at bounding box center [615, 592] width 14 height 14
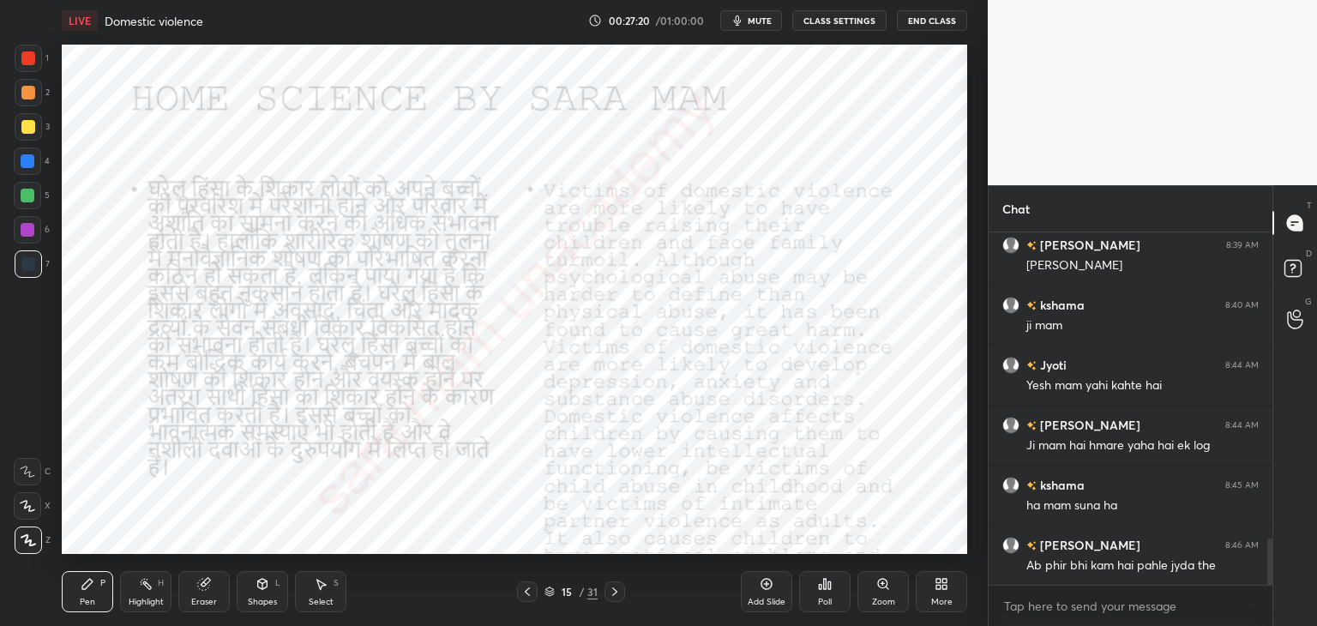
scroll to position [2325, 0]
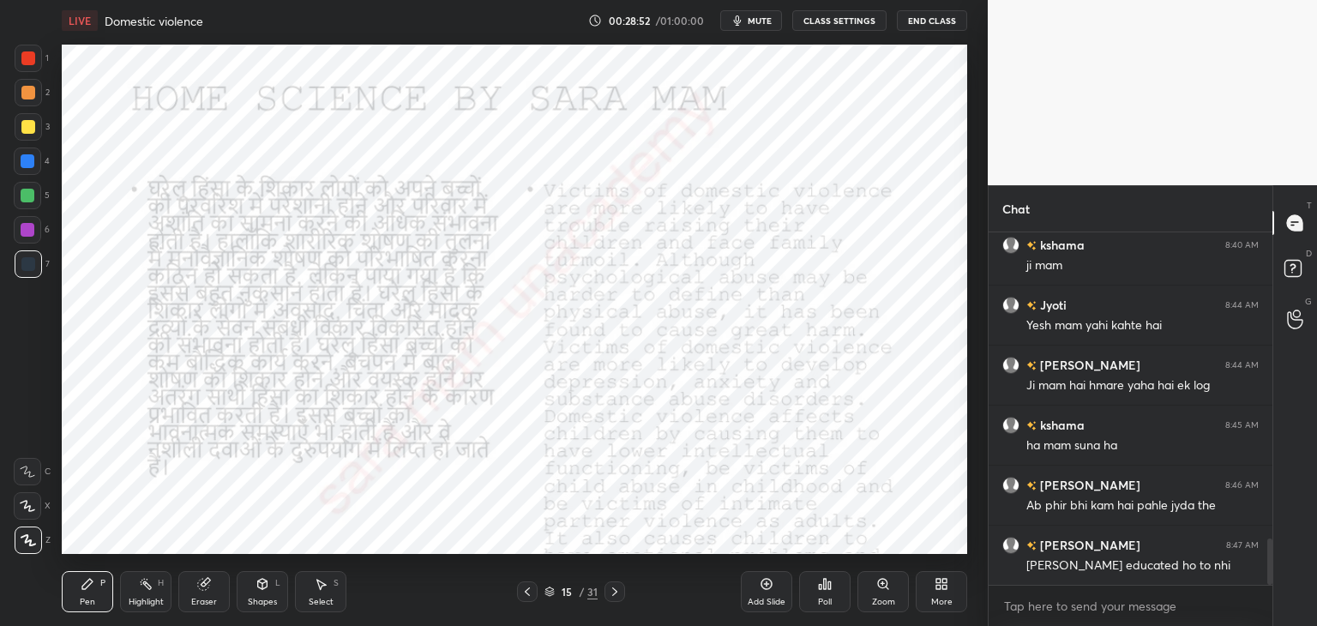
click at [621, 591] on icon at bounding box center [615, 592] width 14 height 14
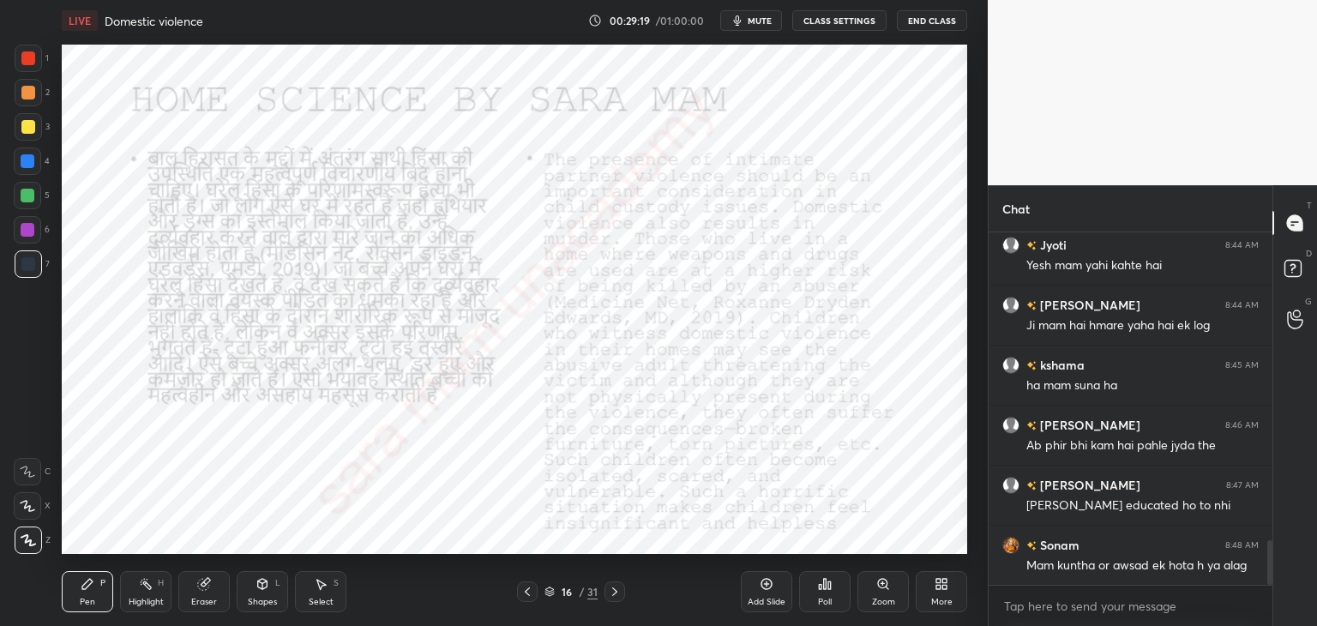
scroll to position [2445, 0]
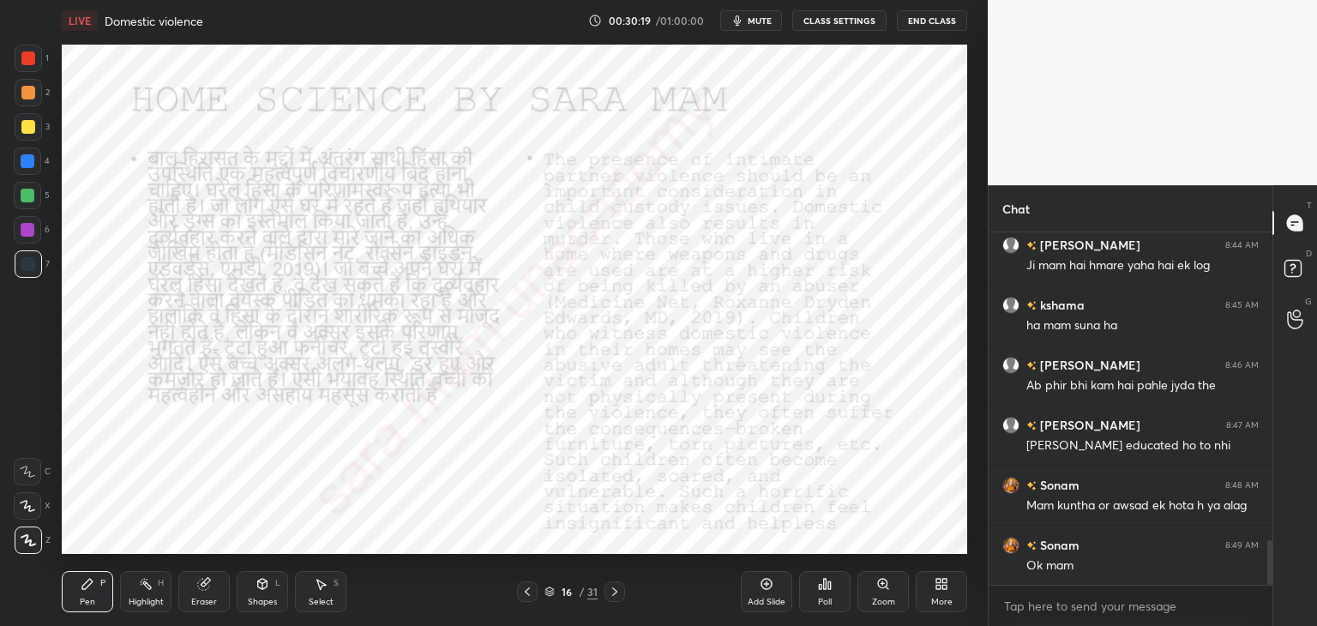
click at [631, 594] on div "16 / 31" at bounding box center [570, 591] width 339 height 21
click at [615, 591] on icon at bounding box center [614, 591] width 5 height 9
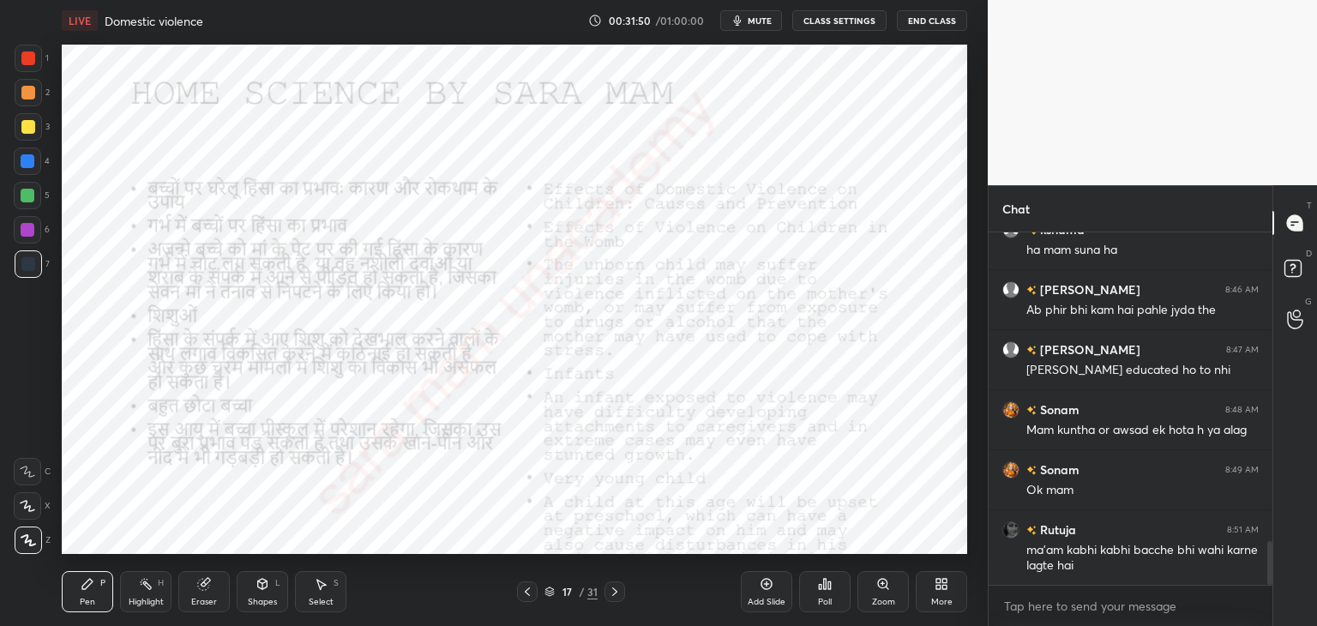
scroll to position [2580, 0]
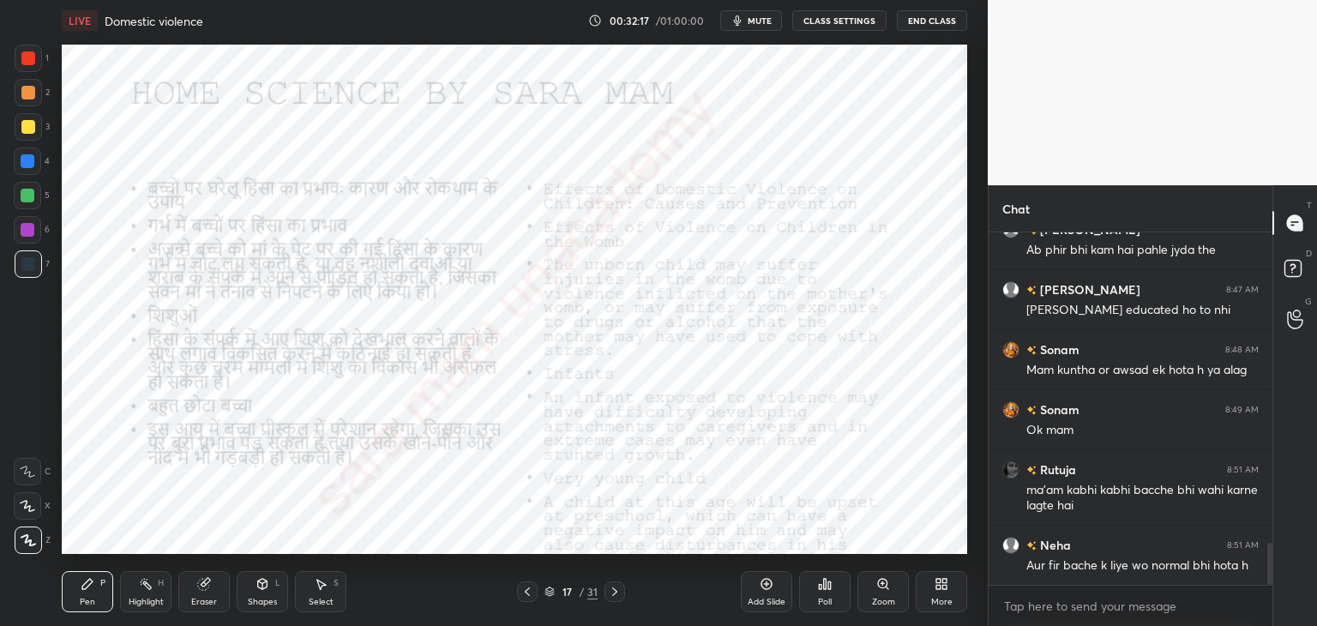
click at [611, 591] on icon at bounding box center [615, 592] width 14 height 14
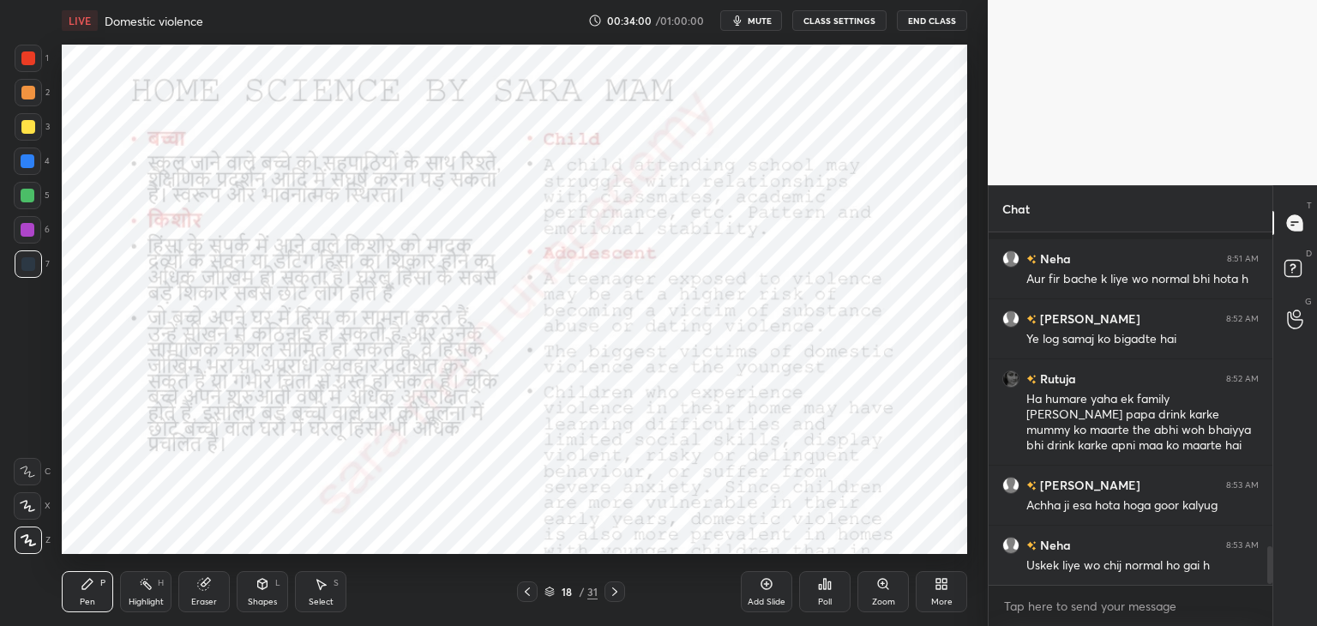
scroll to position [2942, 0]
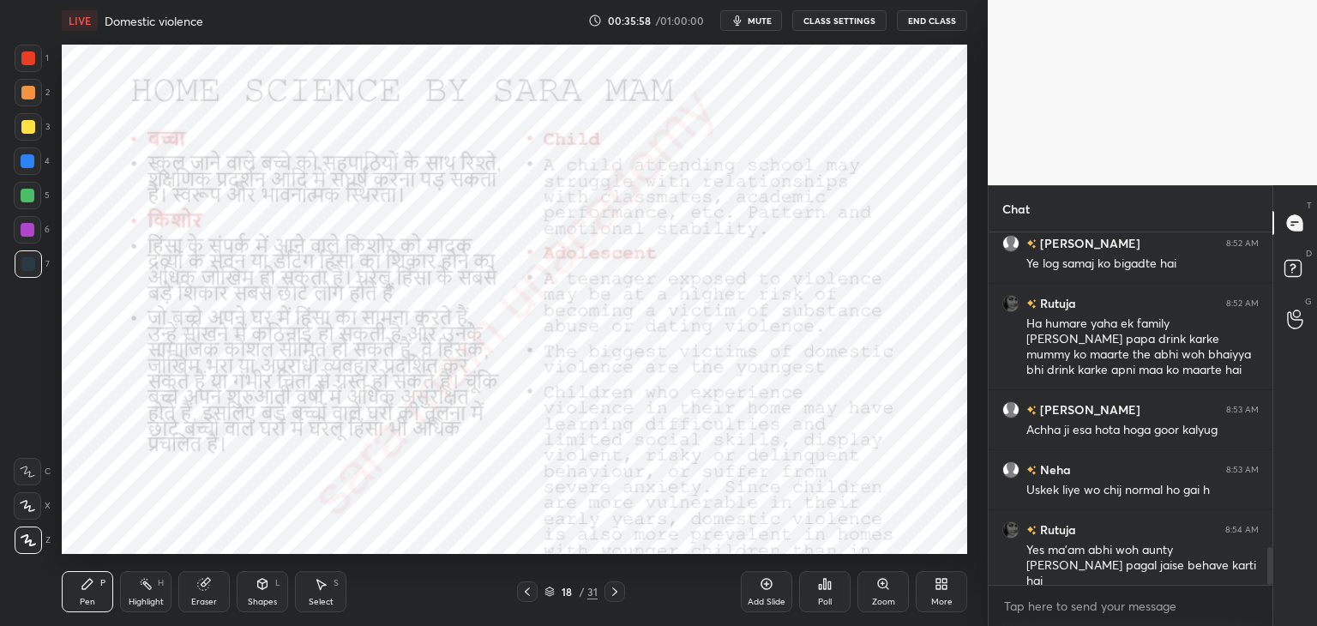
click at [608, 594] on icon at bounding box center [615, 592] width 14 height 14
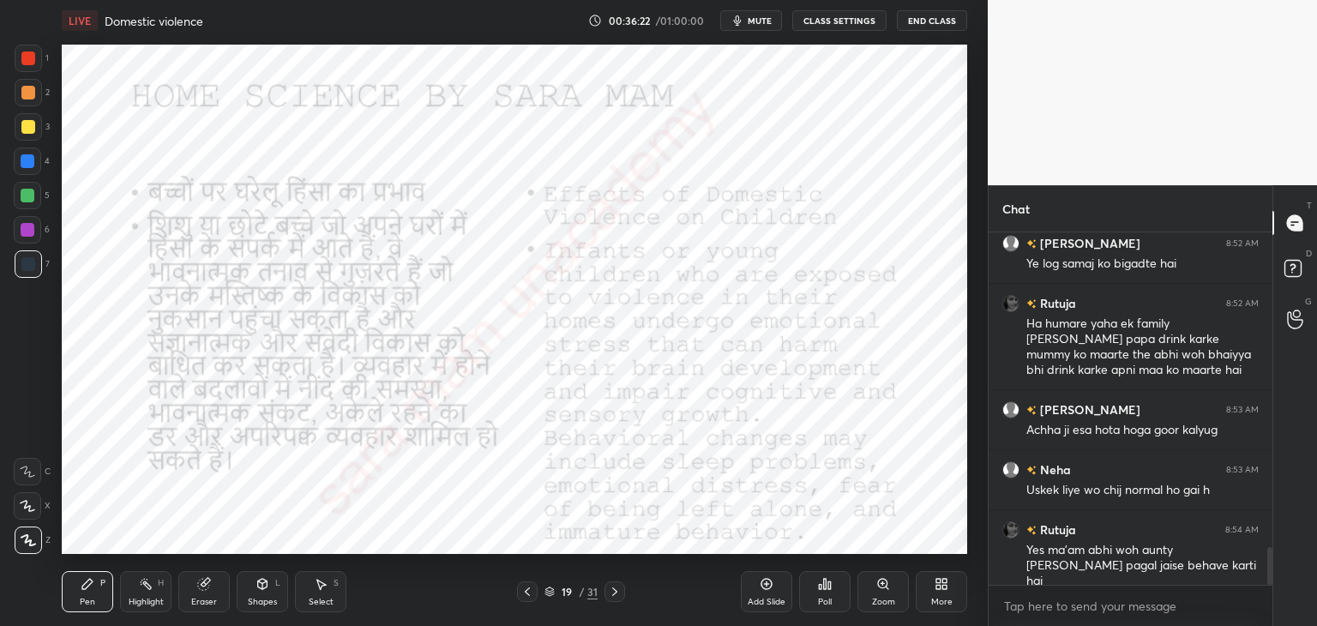
click at [603, 594] on div "19 / 31" at bounding box center [571, 591] width 108 height 21
click at [615, 587] on icon at bounding box center [615, 592] width 14 height 14
click at [614, 592] on icon at bounding box center [615, 592] width 14 height 14
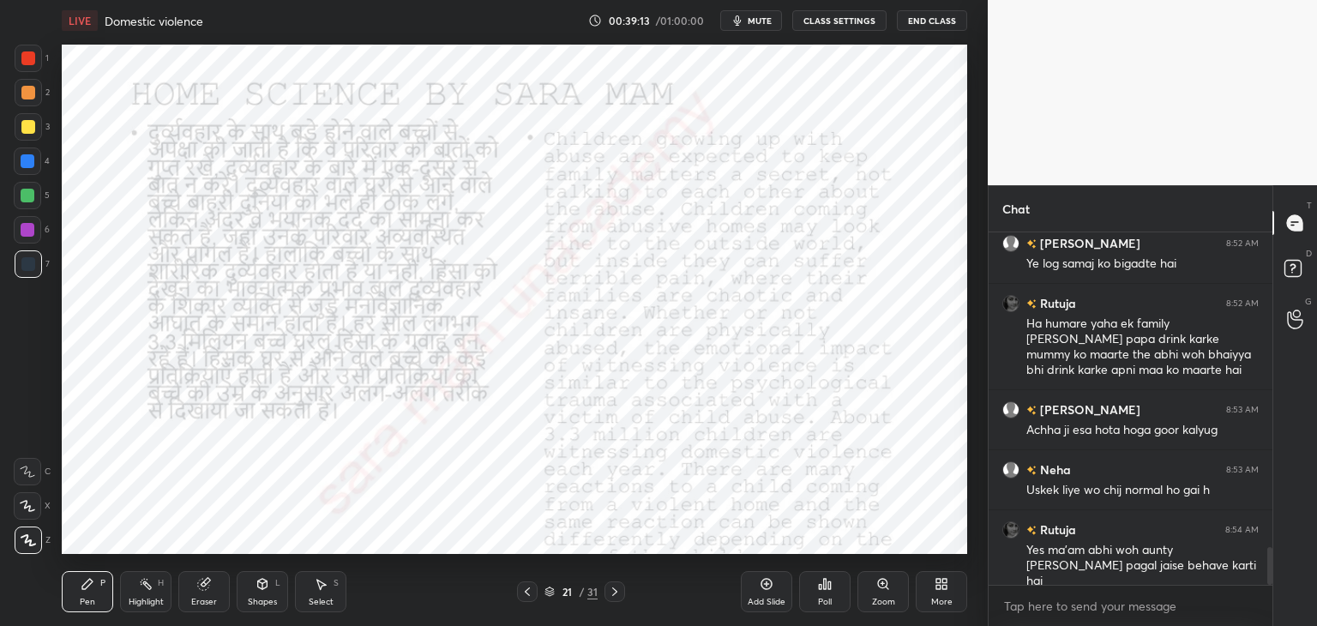
click at [617, 591] on icon at bounding box center [615, 592] width 14 height 14
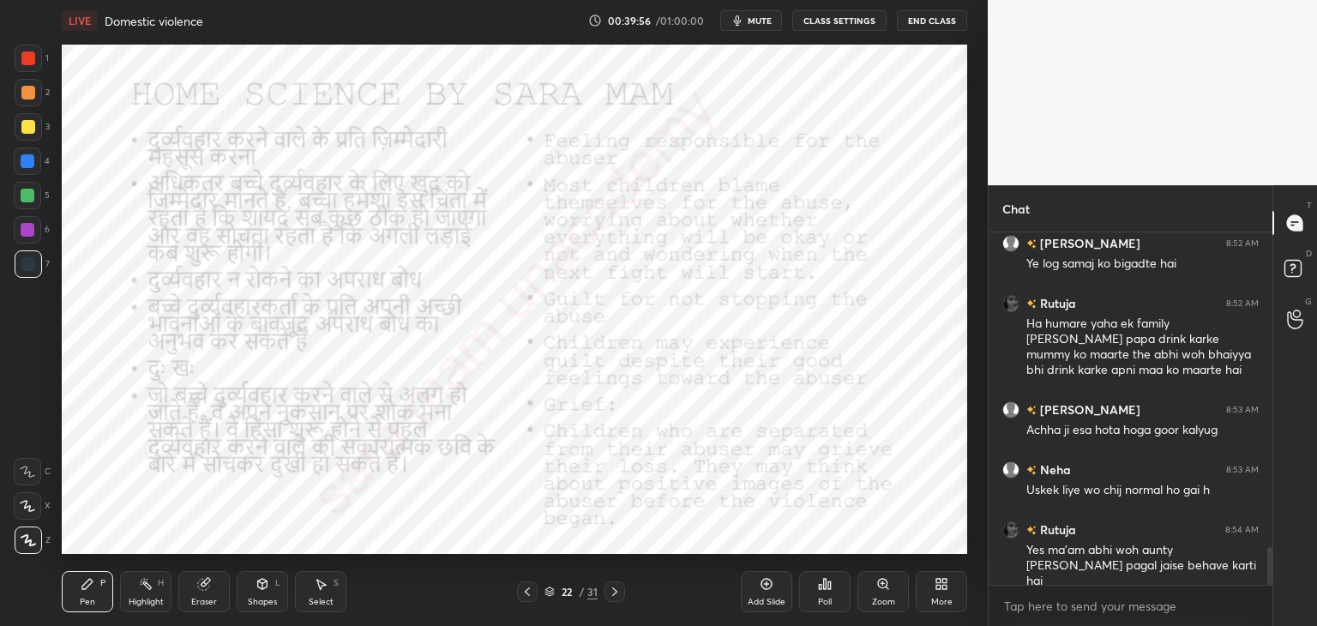
click at [606, 589] on div at bounding box center [614, 591] width 21 height 21
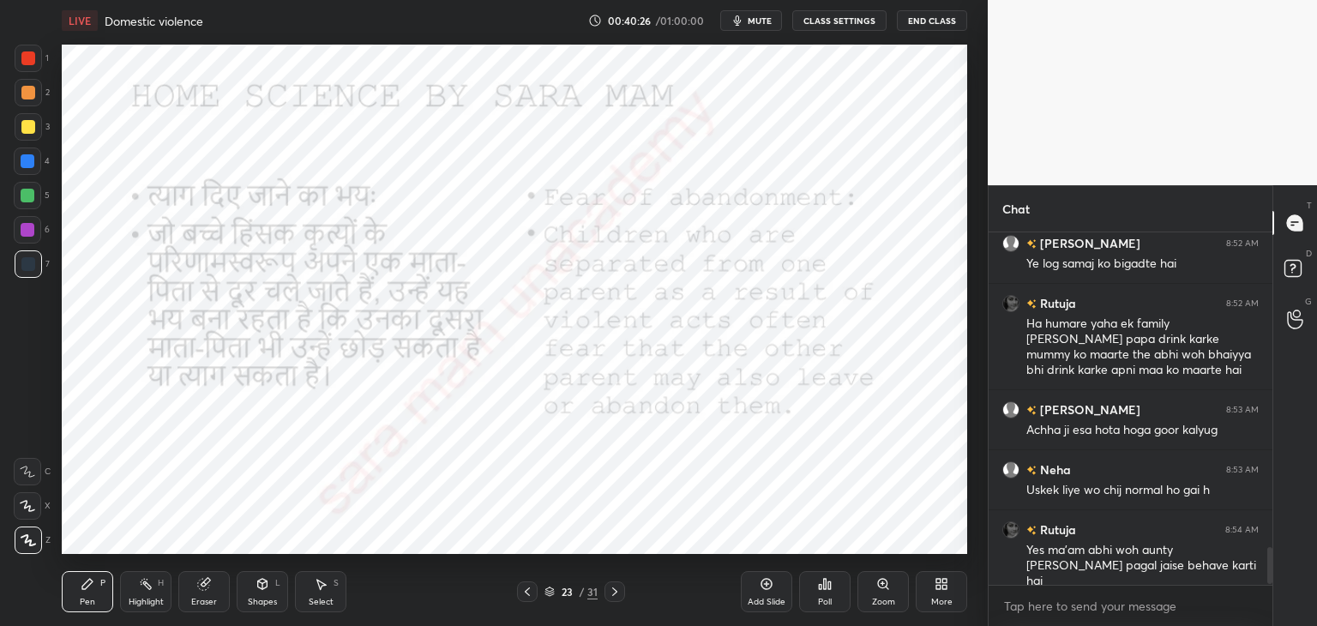
scroll to position [3002, 0]
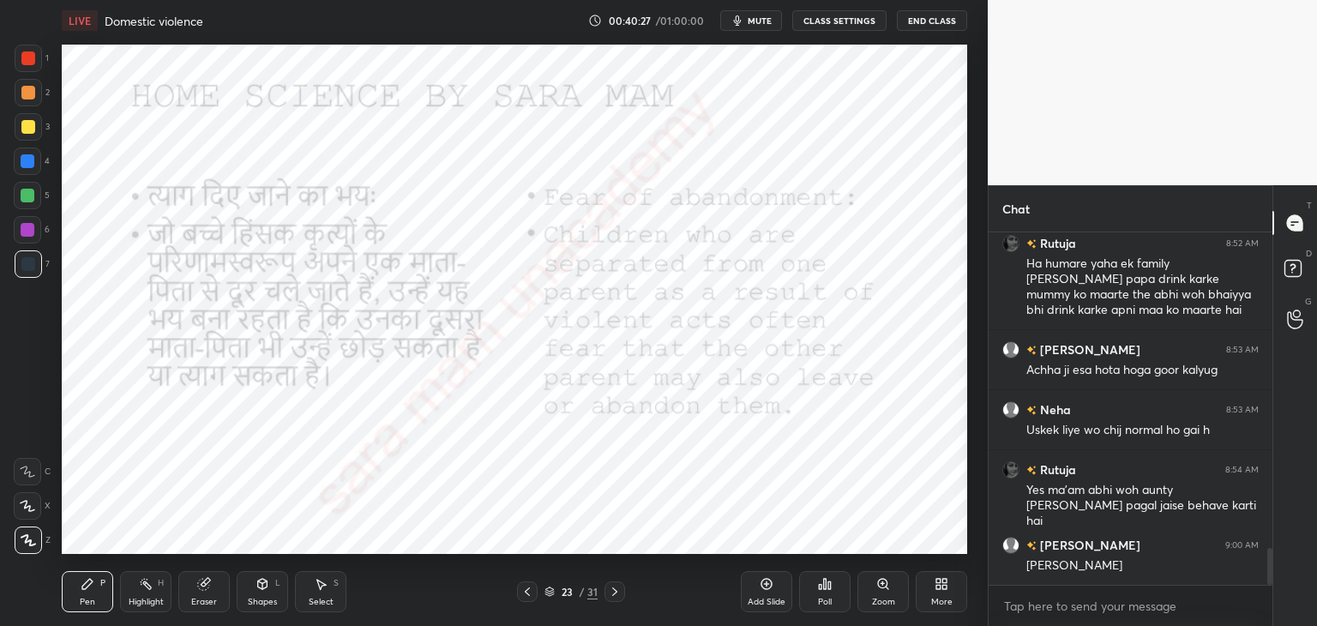
click at [624, 592] on div at bounding box center [614, 591] width 21 height 21
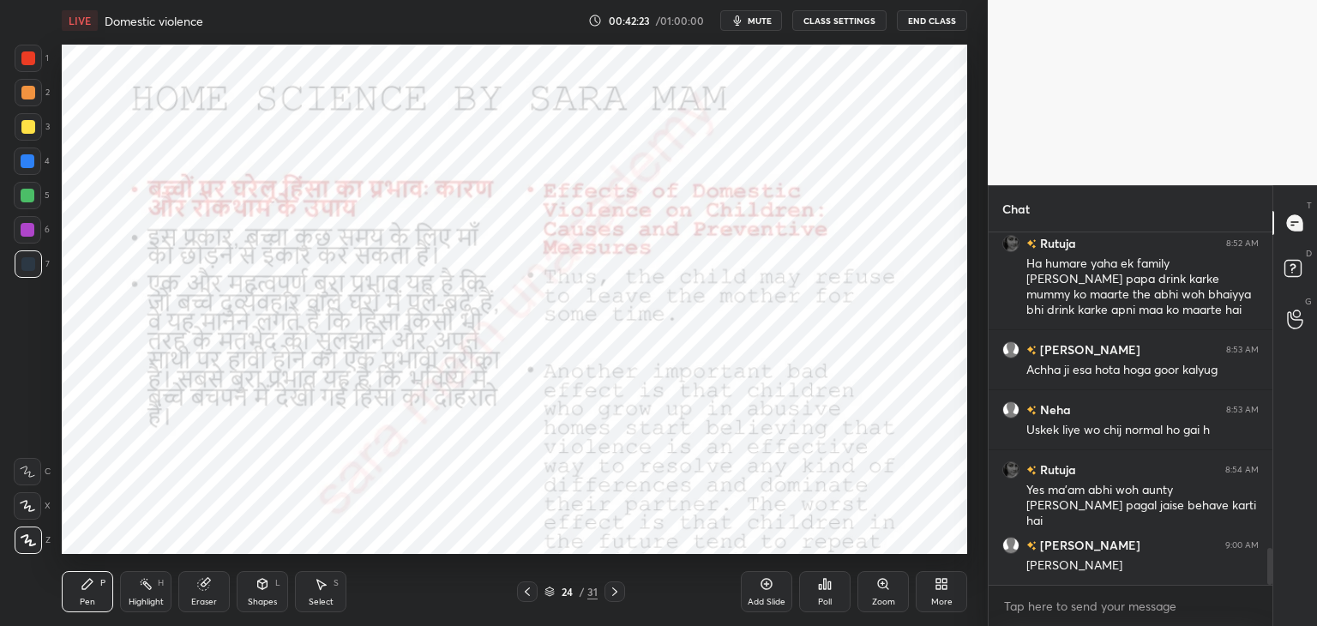
click at [611, 587] on icon at bounding box center [615, 592] width 14 height 14
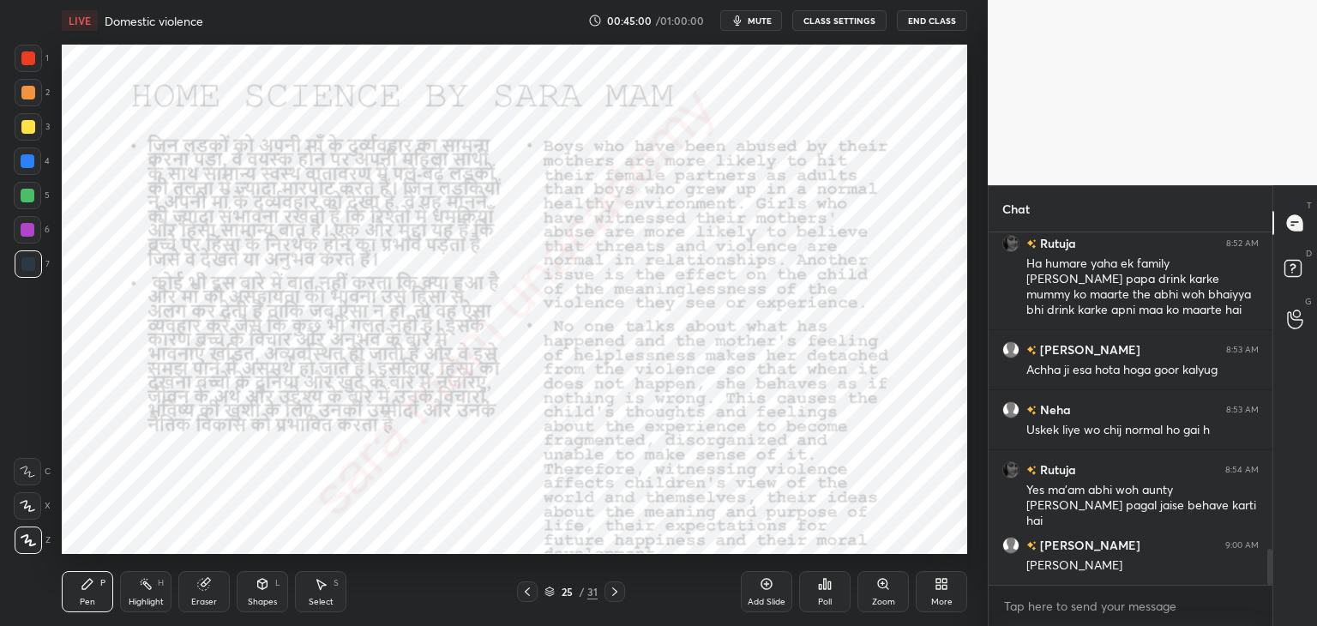
scroll to position [3093, 0]
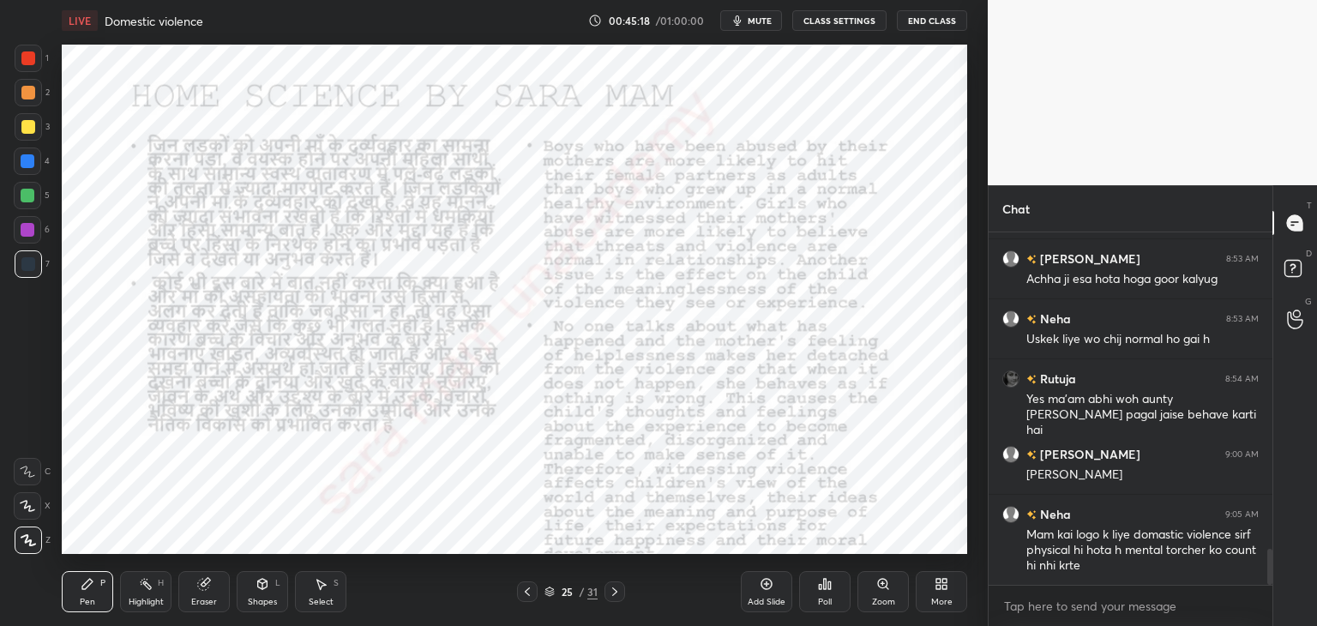
click at [616, 587] on icon at bounding box center [615, 592] width 14 height 14
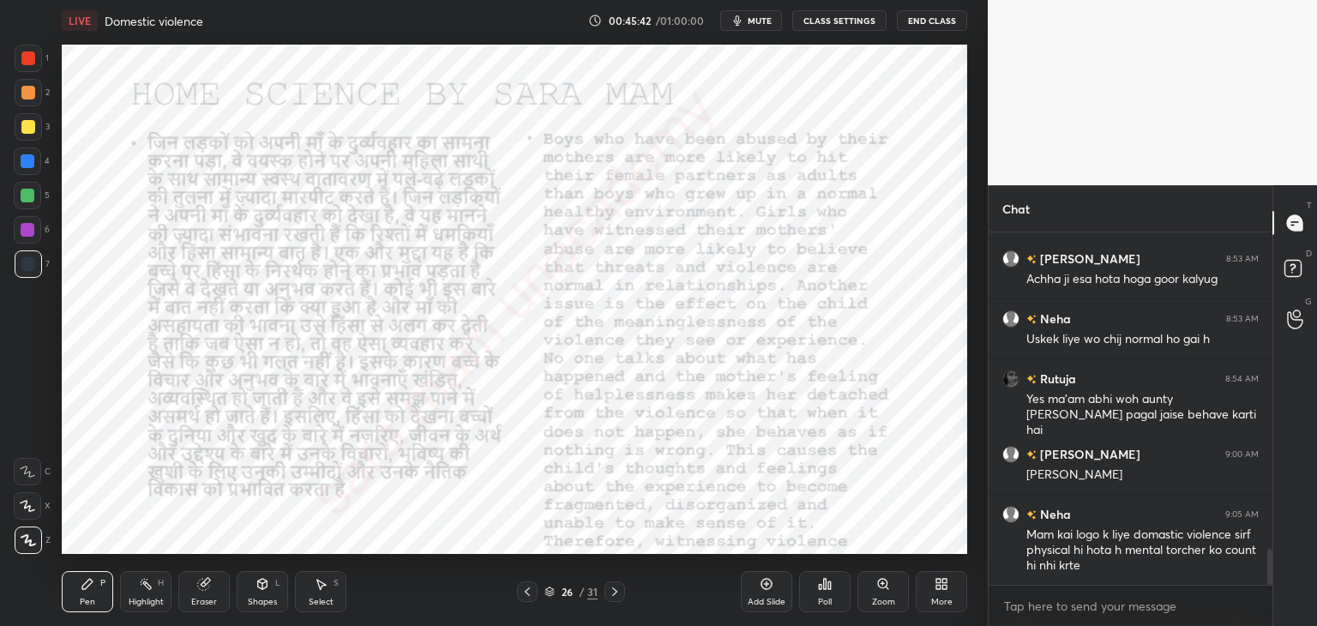
click at [615, 592] on icon at bounding box center [614, 591] width 5 height 9
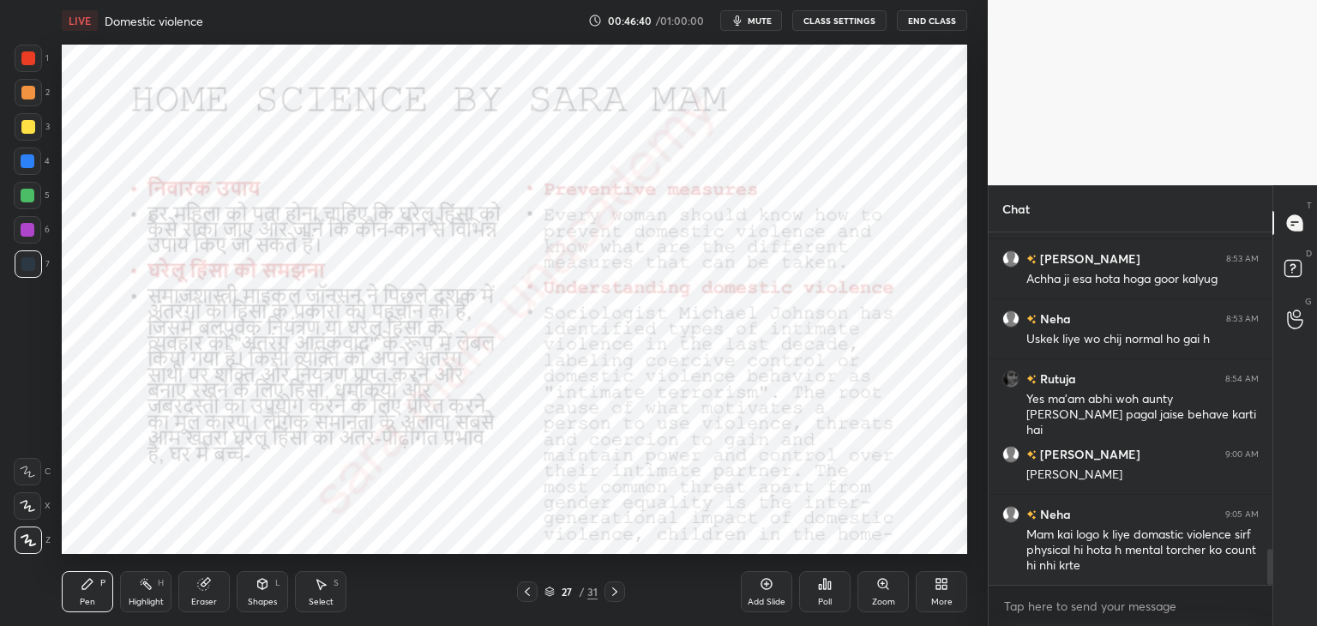
click at [604, 592] on div at bounding box center [614, 591] width 21 height 21
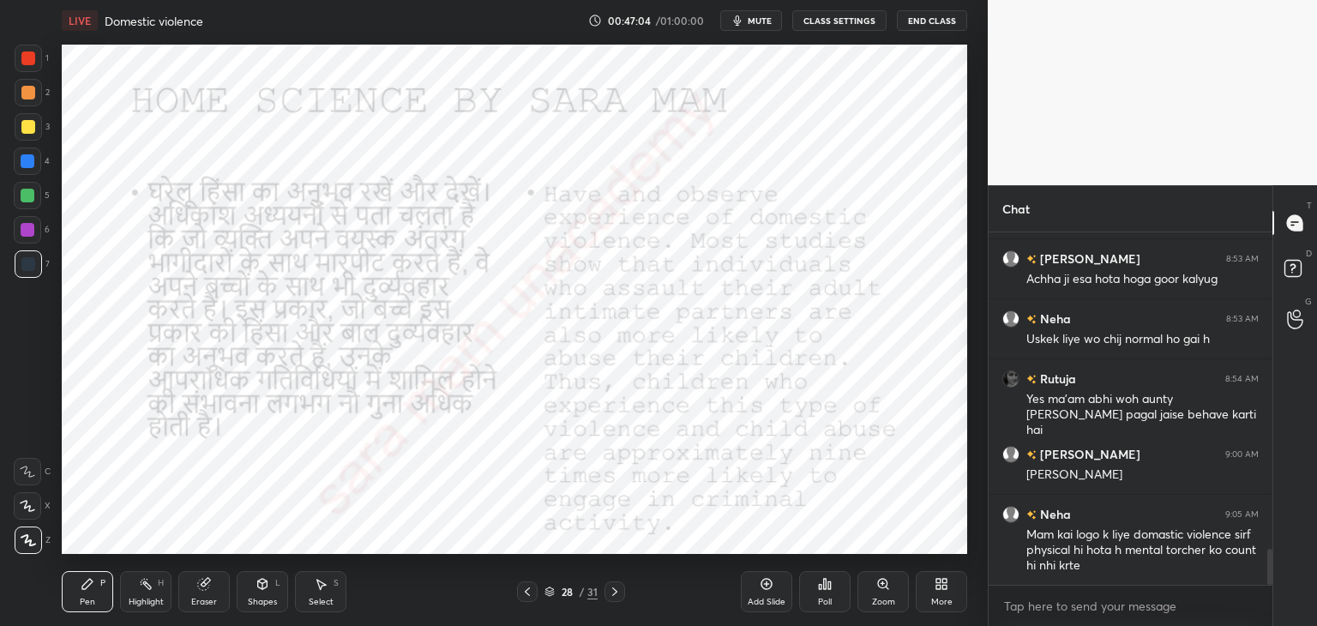
click at [601, 588] on div "28 / 31" at bounding box center [571, 591] width 108 height 21
click at [625, 591] on div "28 / 31" at bounding box center [570, 591] width 339 height 21
click at [608, 593] on icon at bounding box center [615, 592] width 14 height 14
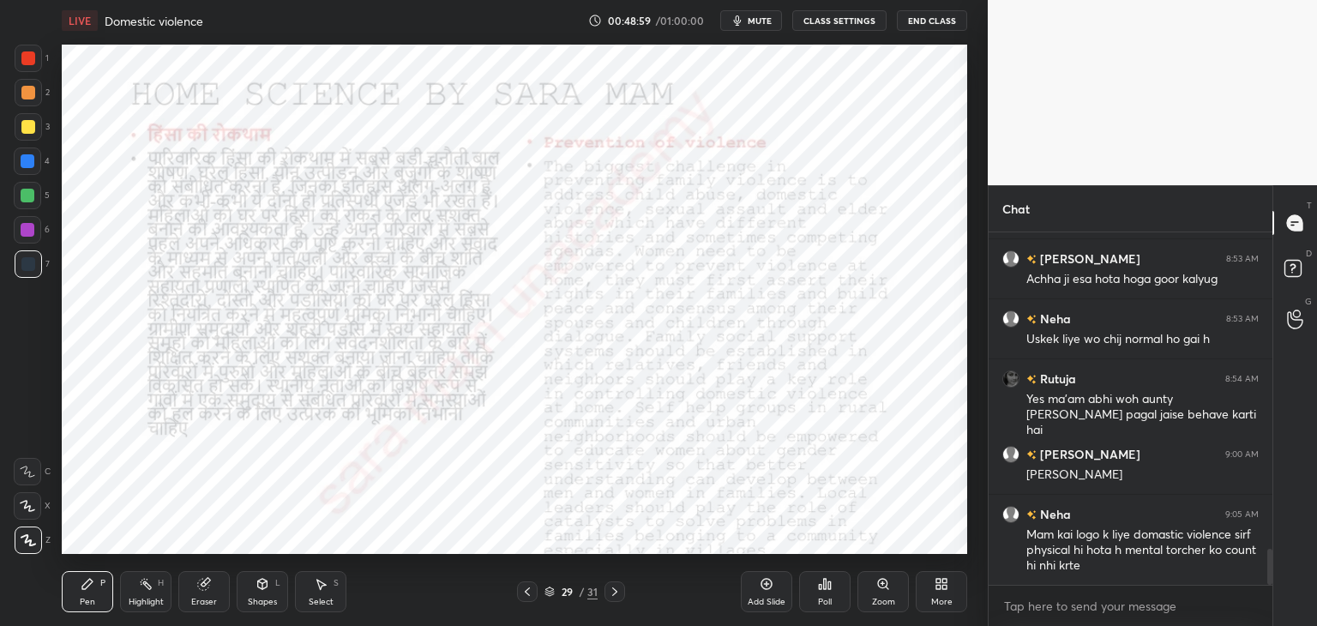
click at [618, 593] on icon at bounding box center [615, 592] width 14 height 14
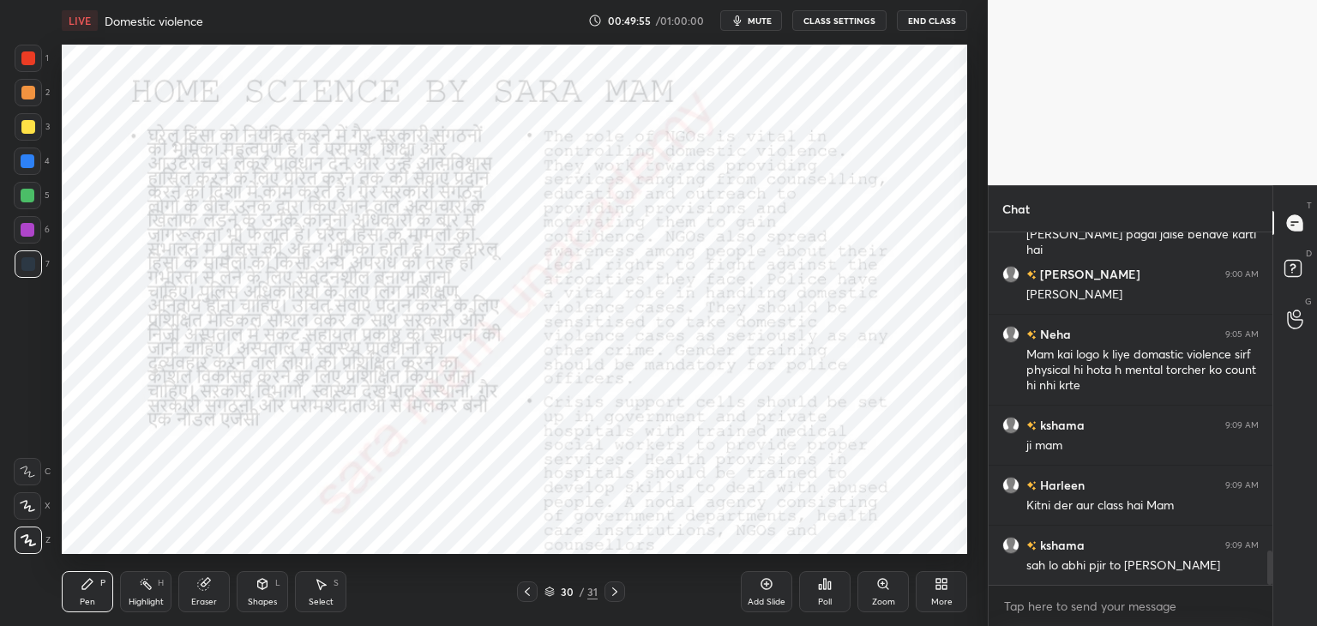
scroll to position [3290, 0]
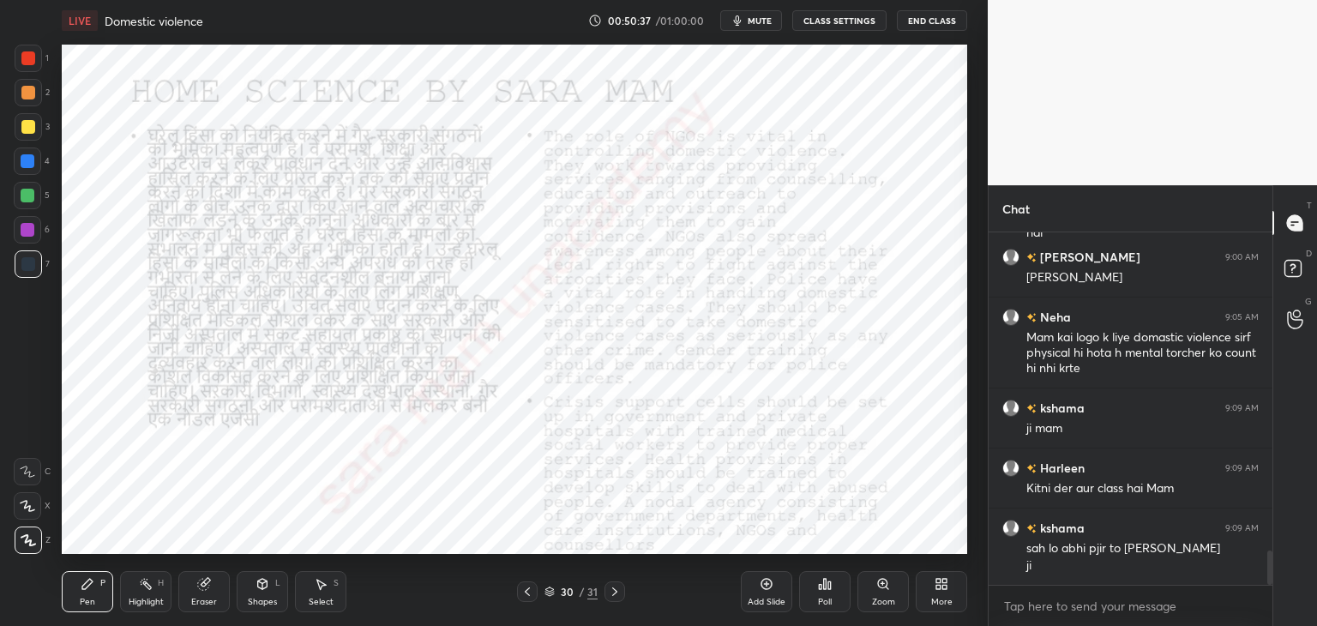
click at [612, 594] on icon at bounding box center [615, 592] width 14 height 14
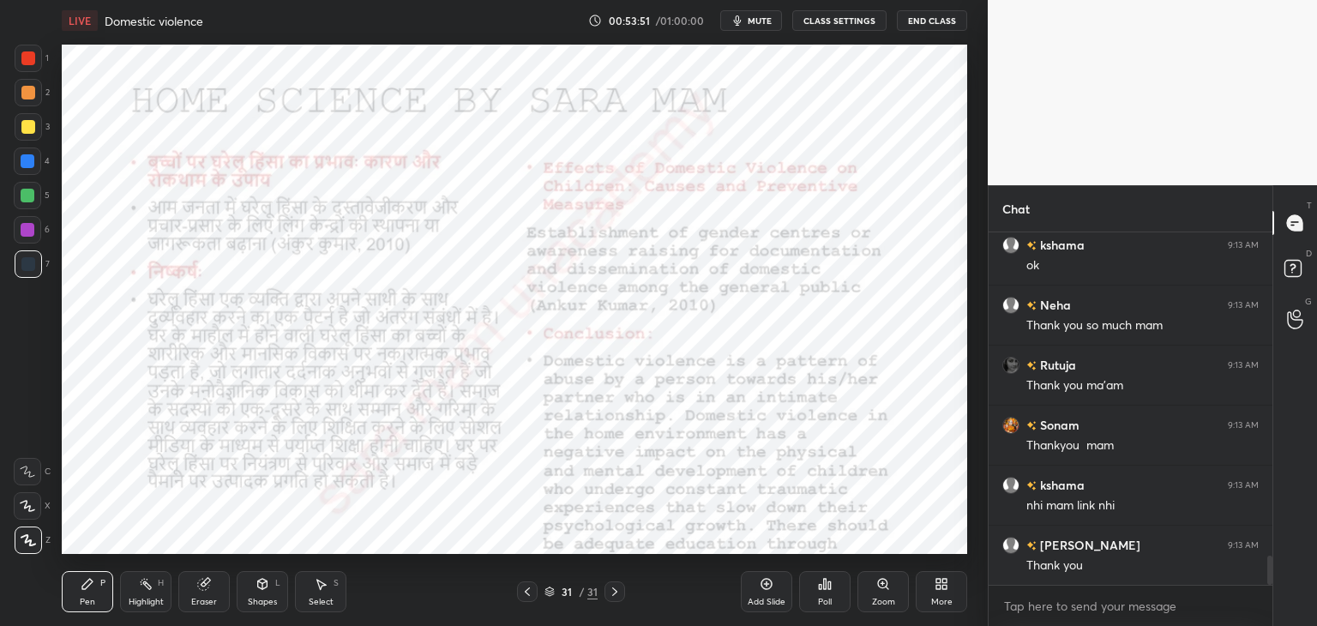
scroll to position [3863, 0]
click at [943, 21] on button "End Class" at bounding box center [932, 20] width 70 height 21
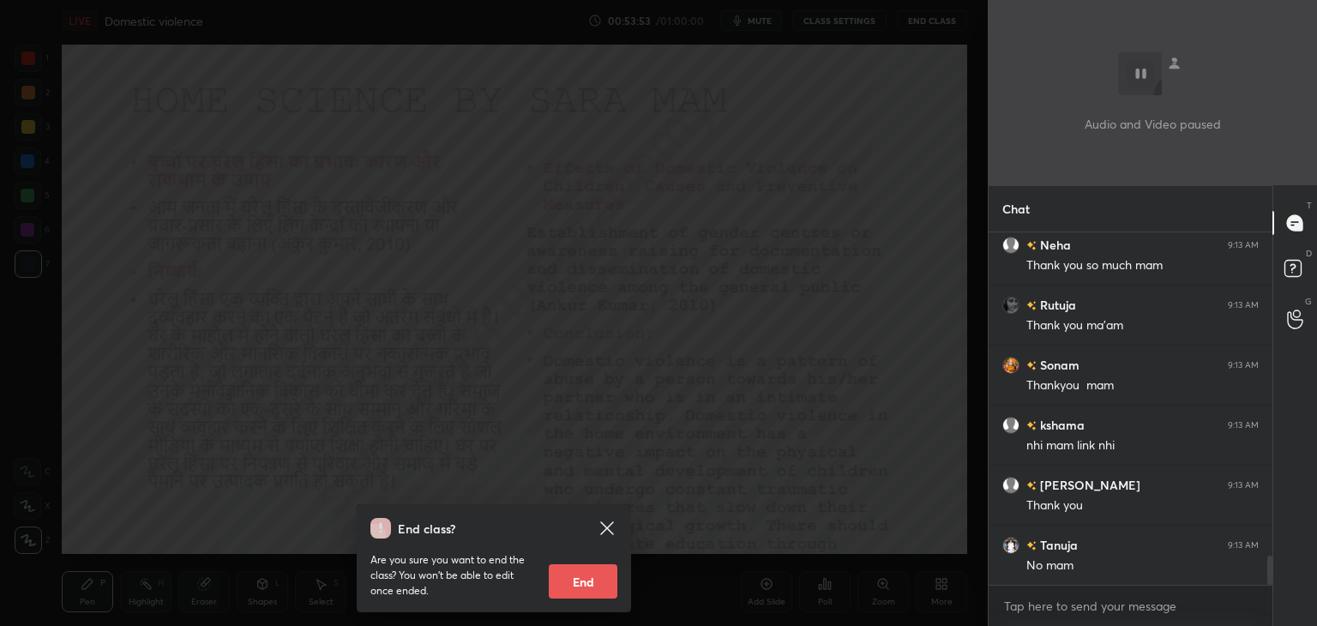
click at [570, 584] on button "End" at bounding box center [583, 581] width 69 height 34
type textarea "x"
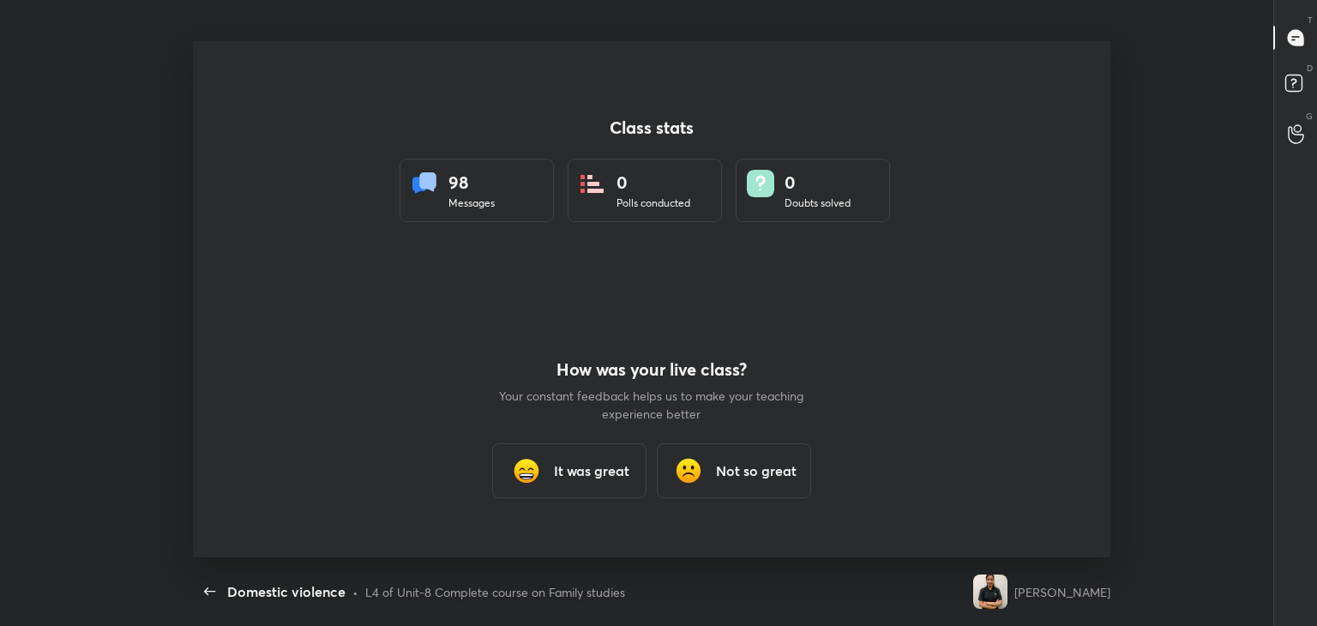
scroll to position [0, 0]
click at [530, 470] on img at bounding box center [526, 470] width 34 height 34
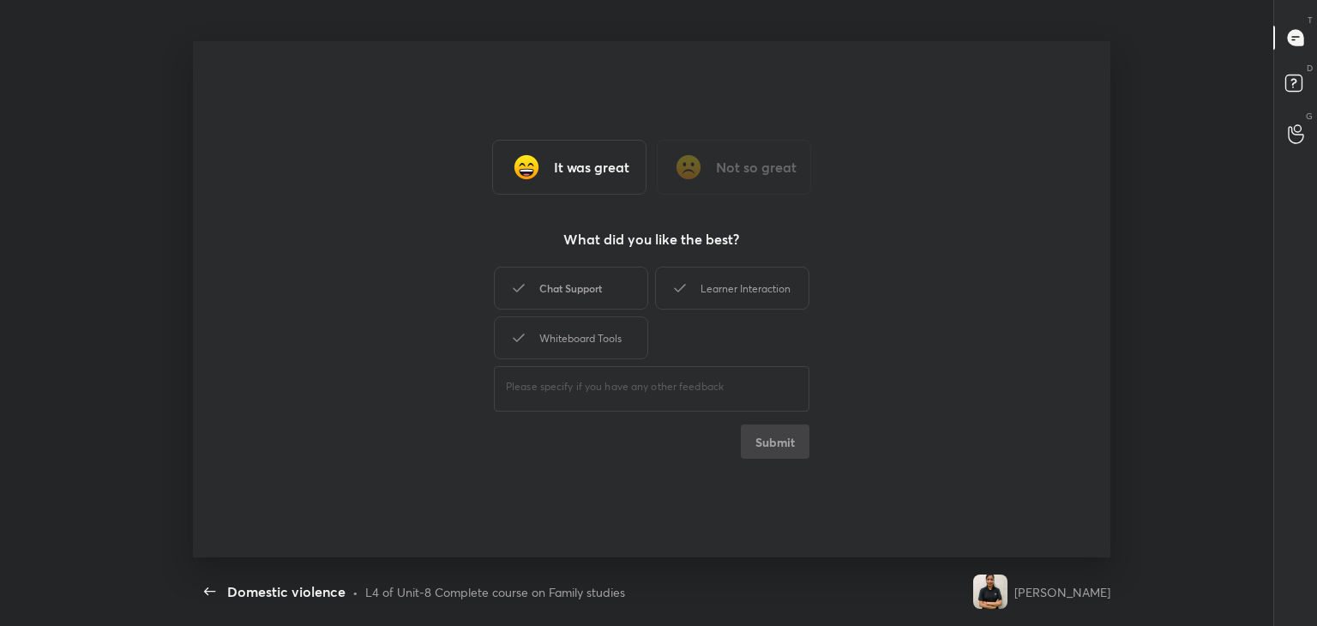
click at [572, 293] on div "Chat Support" at bounding box center [571, 288] width 154 height 43
click at [730, 293] on div "Learner Interaction" at bounding box center [732, 288] width 154 height 43
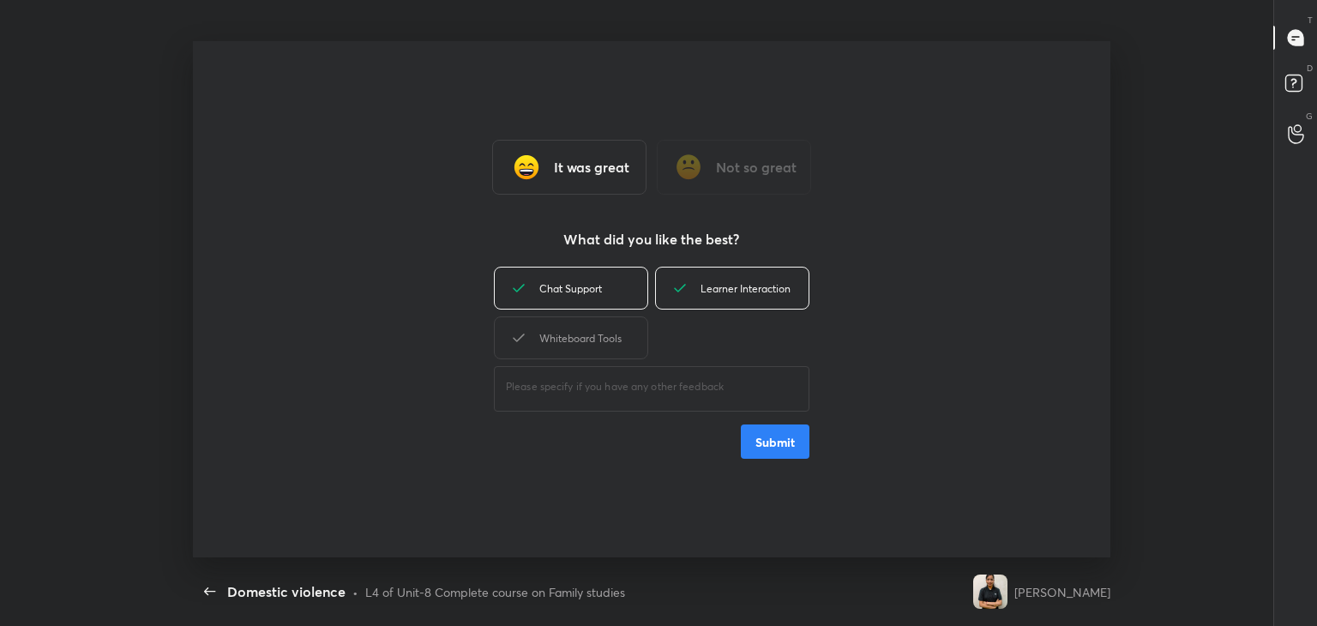
click at [585, 346] on div "Whiteboard Tools" at bounding box center [571, 337] width 154 height 43
click at [777, 451] on button "Submit" at bounding box center [775, 441] width 69 height 34
